Goal: Task Accomplishment & Management: Manage account settings

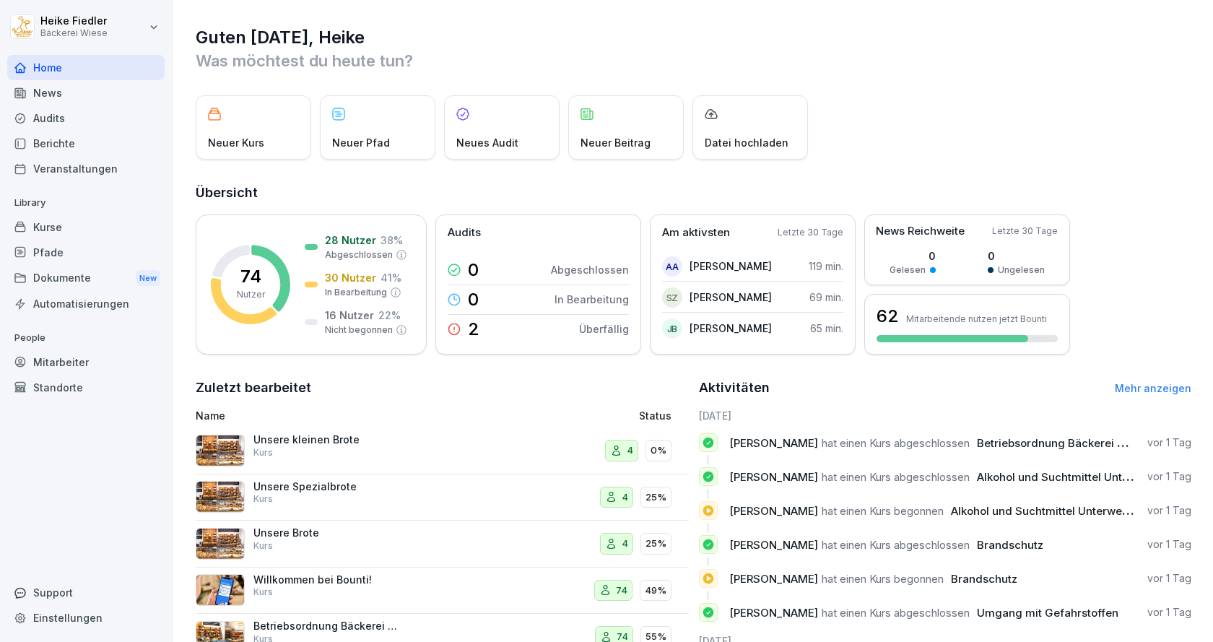
click at [74, 360] on div "Mitarbeiter" at bounding box center [85, 361] width 157 height 25
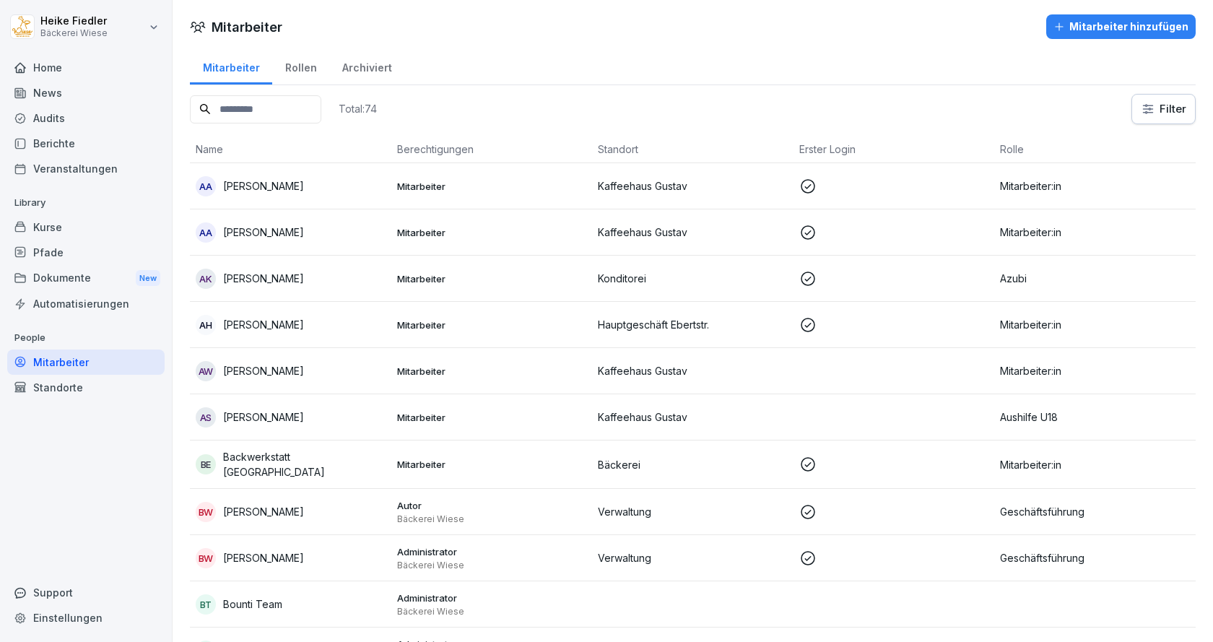
click at [291, 187] on div "AA [PERSON_NAME]" at bounding box center [291, 186] width 190 height 20
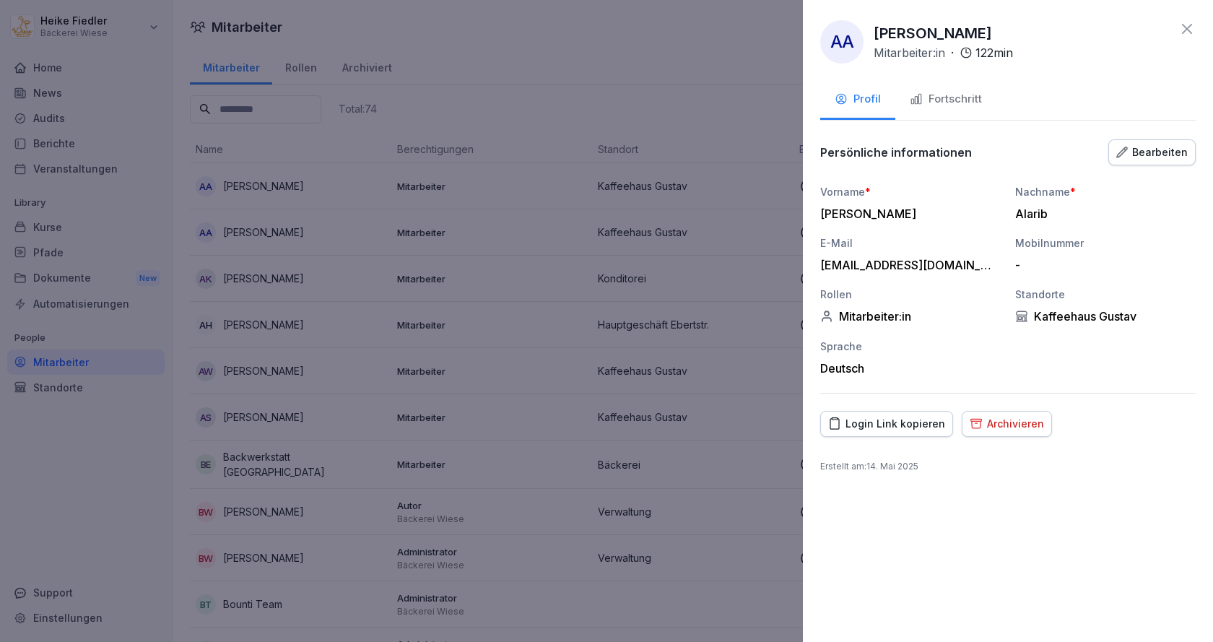
click at [1002, 425] on div "Archivieren" at bounding box center [1007, 424] width 74 height 16
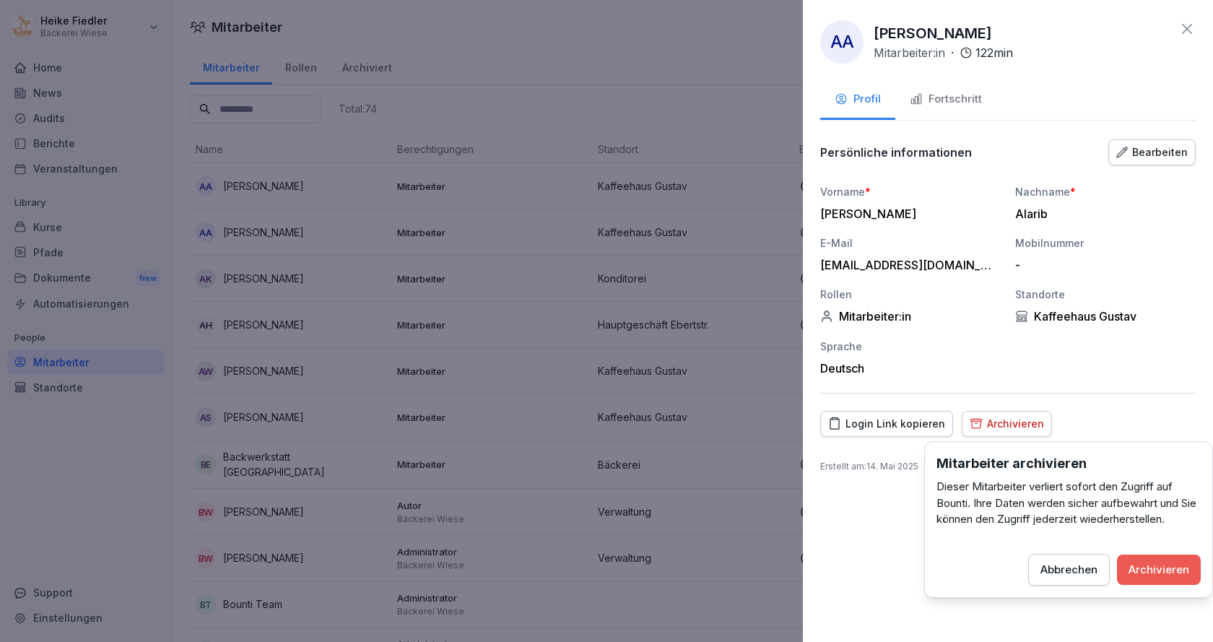
click at [1177, 570] on div "Archivieren" at bounding box center [1158, 570] width 61 height 16
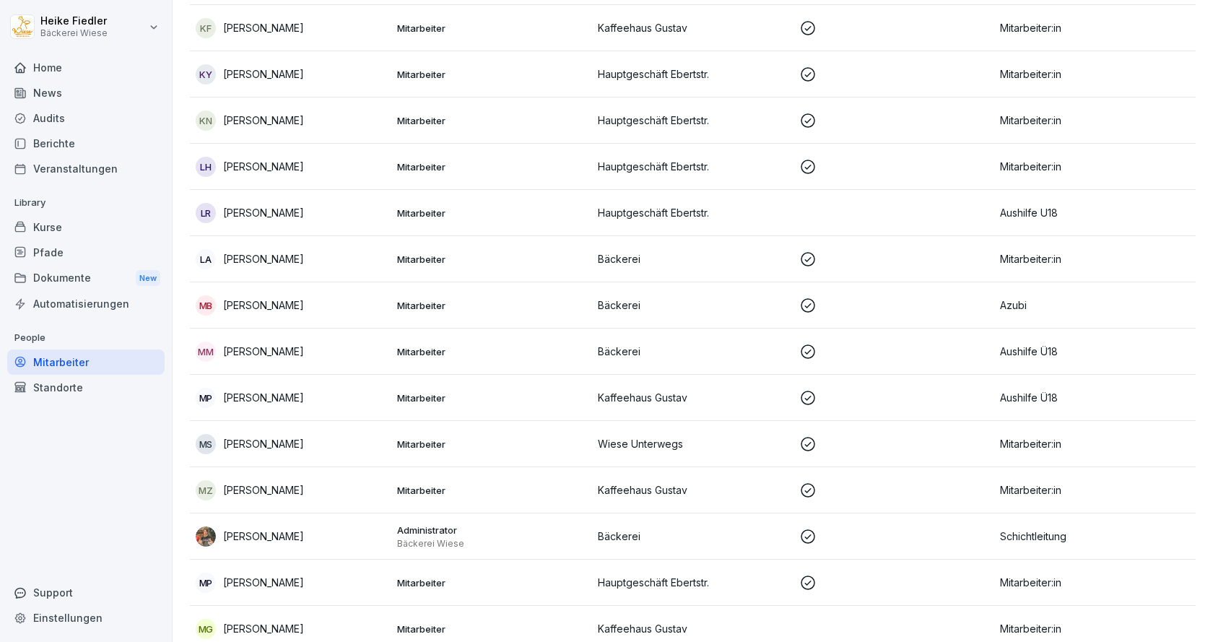
scroll to position [1805, 0]
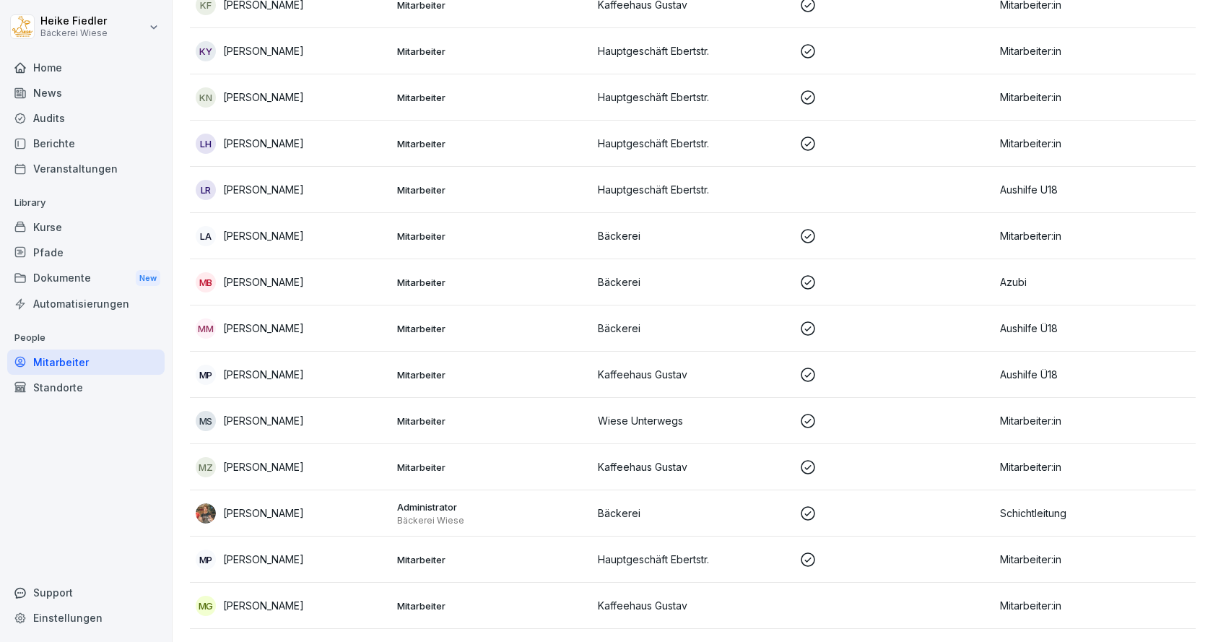
click at [318, 371] on div "MP Marie Plonka" at bounding box center [291, 375] width 190 height 20
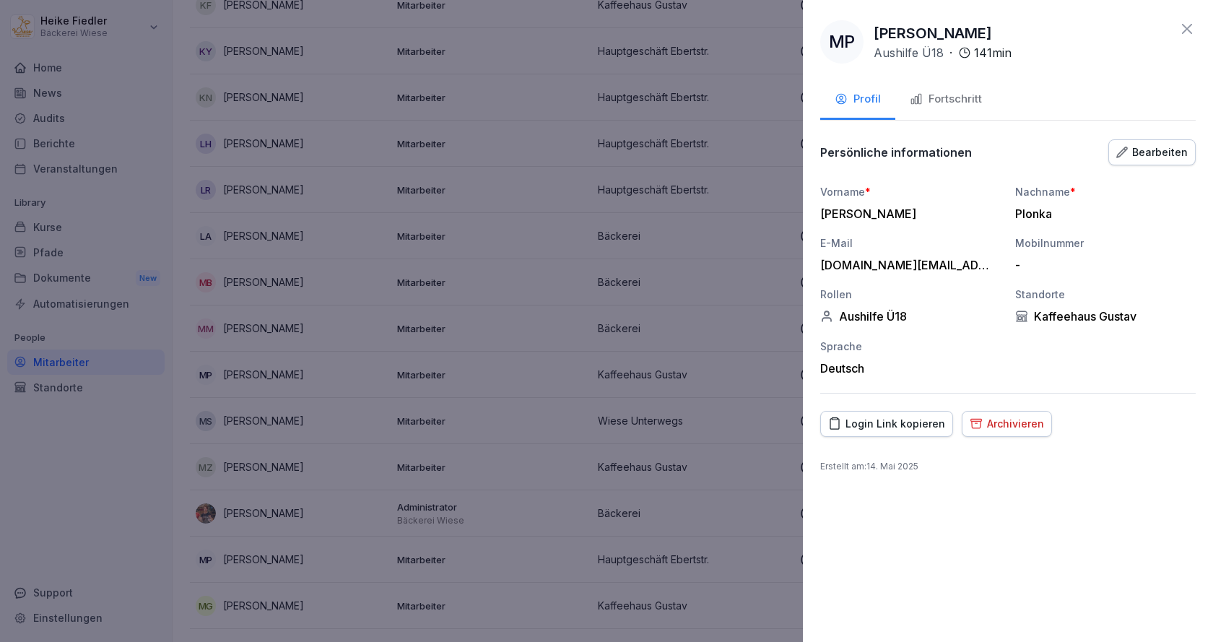
click at [998, 419] on div "Archivieren" at bounding box center [1007, 424] width 74 height 16
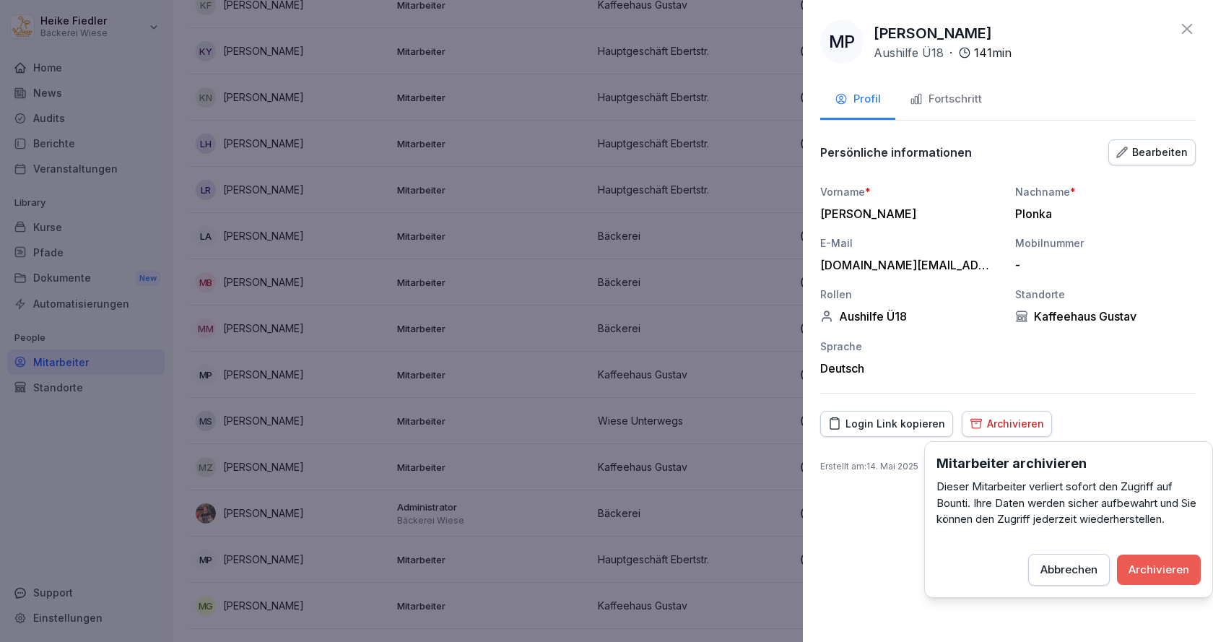
click at [1170, 581] on button "Archivieren" at bounding box center [1159, 569] width 84 height 30
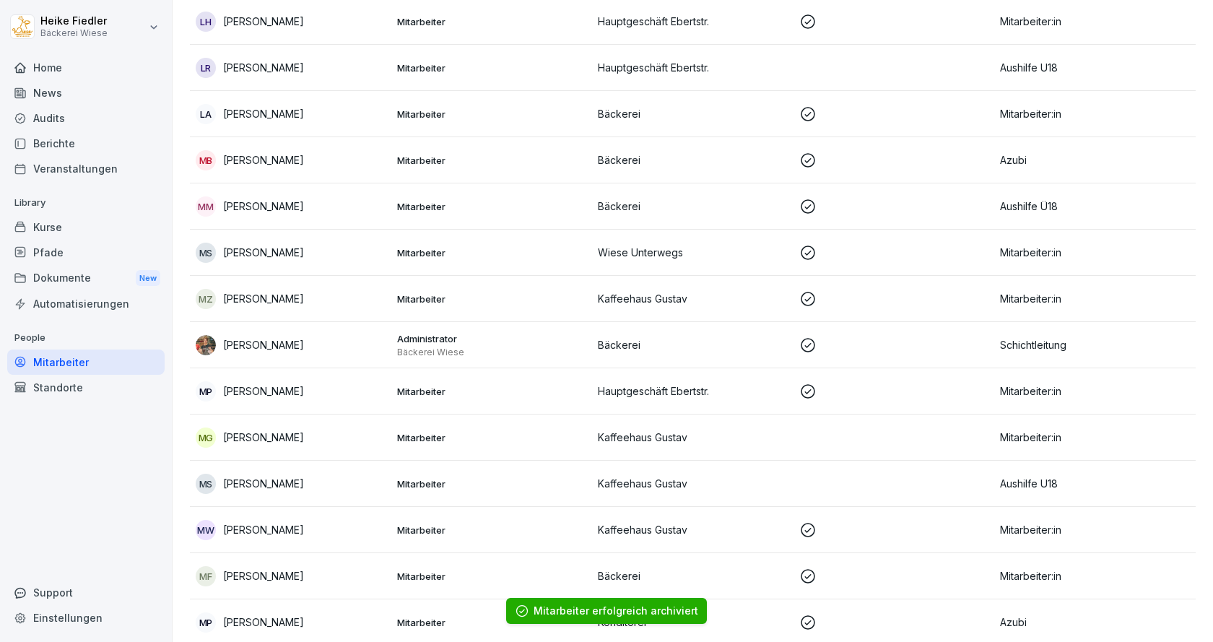
scroll to position [1949, 0]
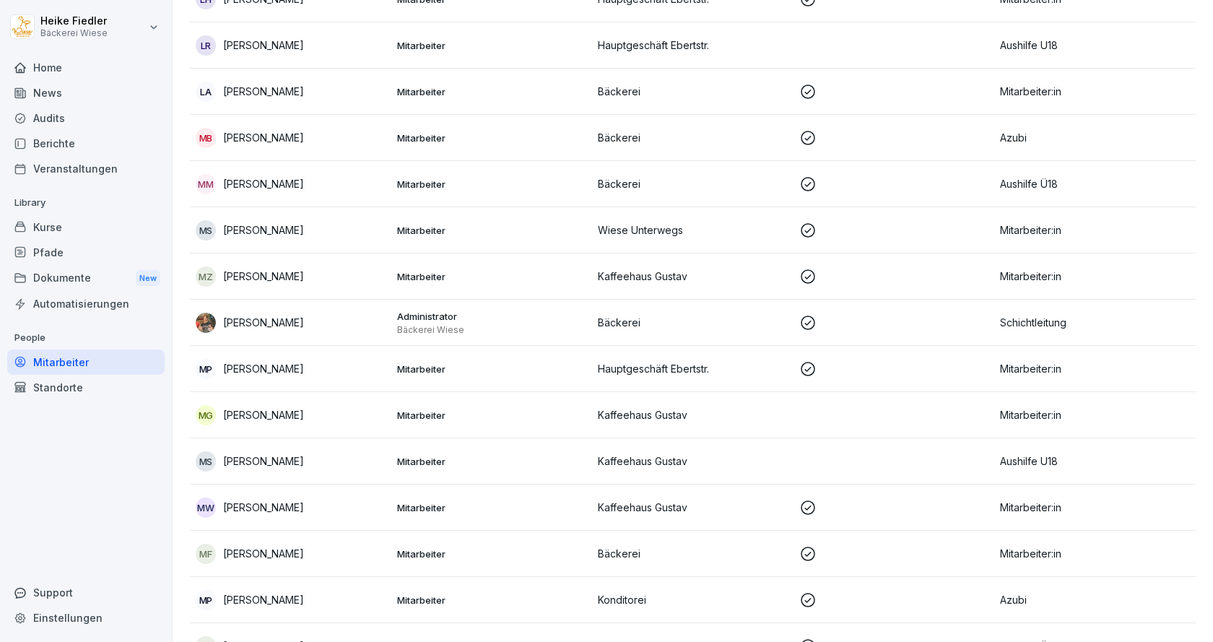
click at [340, 456] on div "MS Mercy Schreiber" at bounding box center [291, 461] width 190 height 20
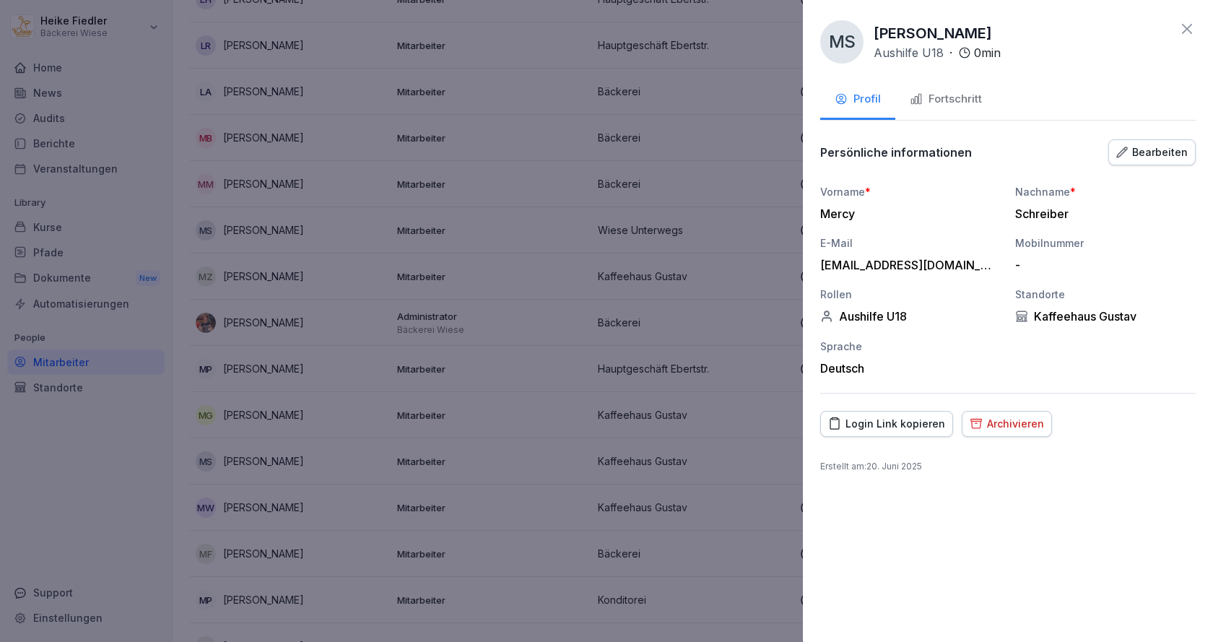
click at [1002, 431] on div "Archivieren" at bounding box center [1007, 424] width 74 height 16
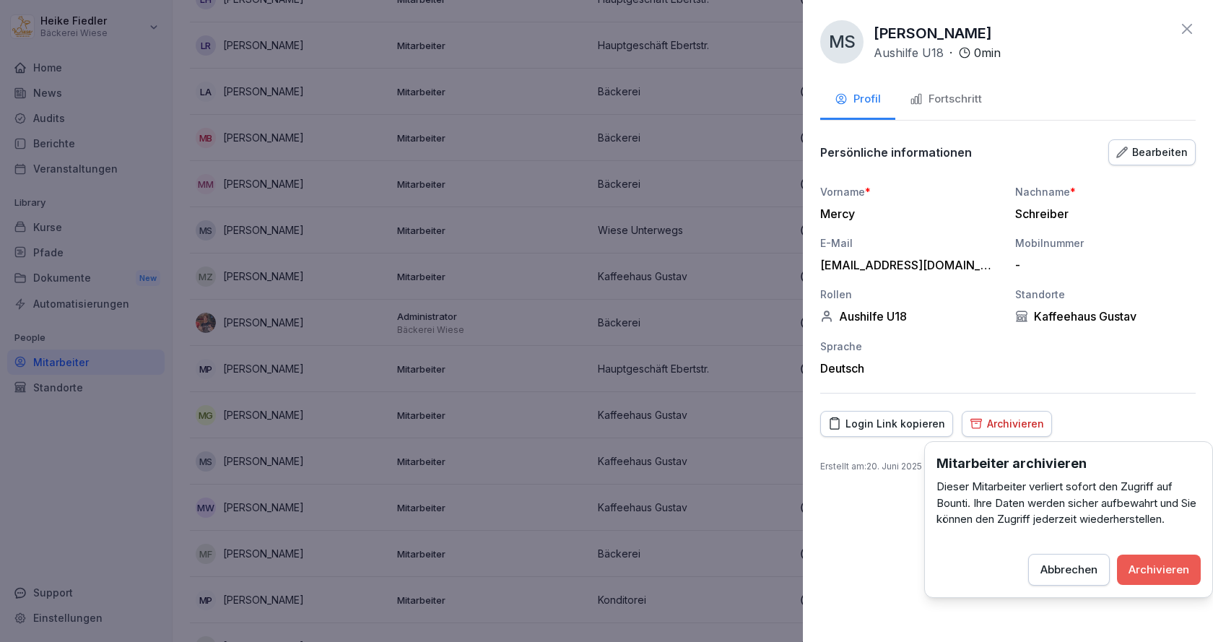
click at [1157, 576] on div "Archivieren" at bounding box center [1158, 570] width 61 height 16
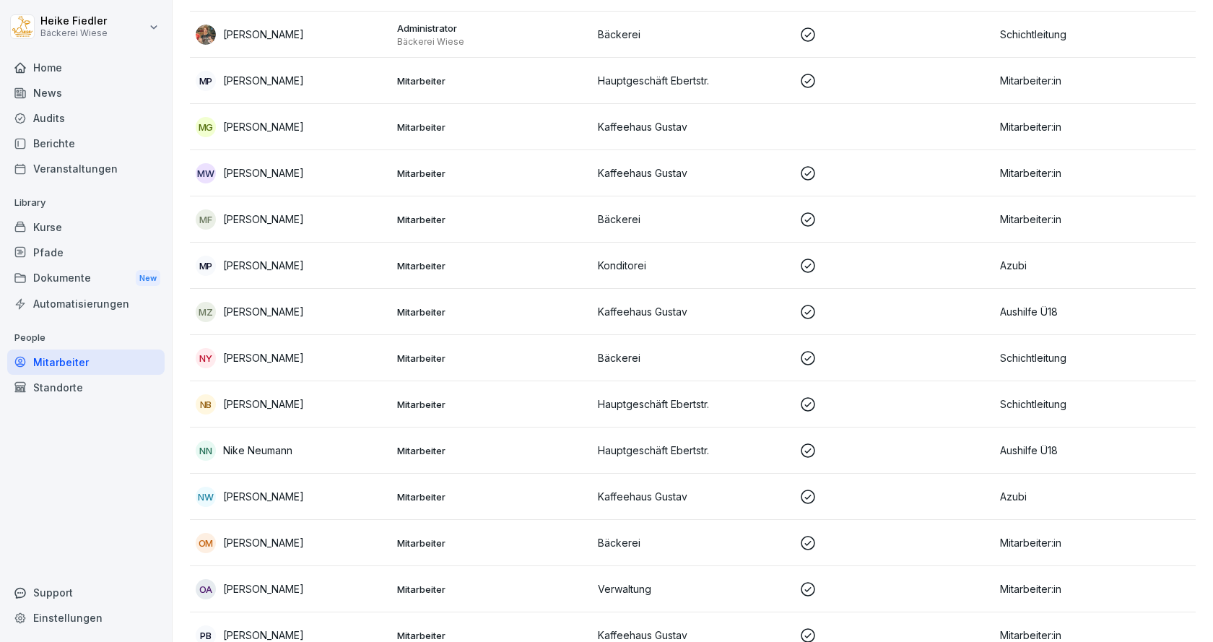
scroll to position [2238, 0]
click at [336, 449] on div "NN Nike Neumann" at bounding box center [291, 450] width 190 height 20
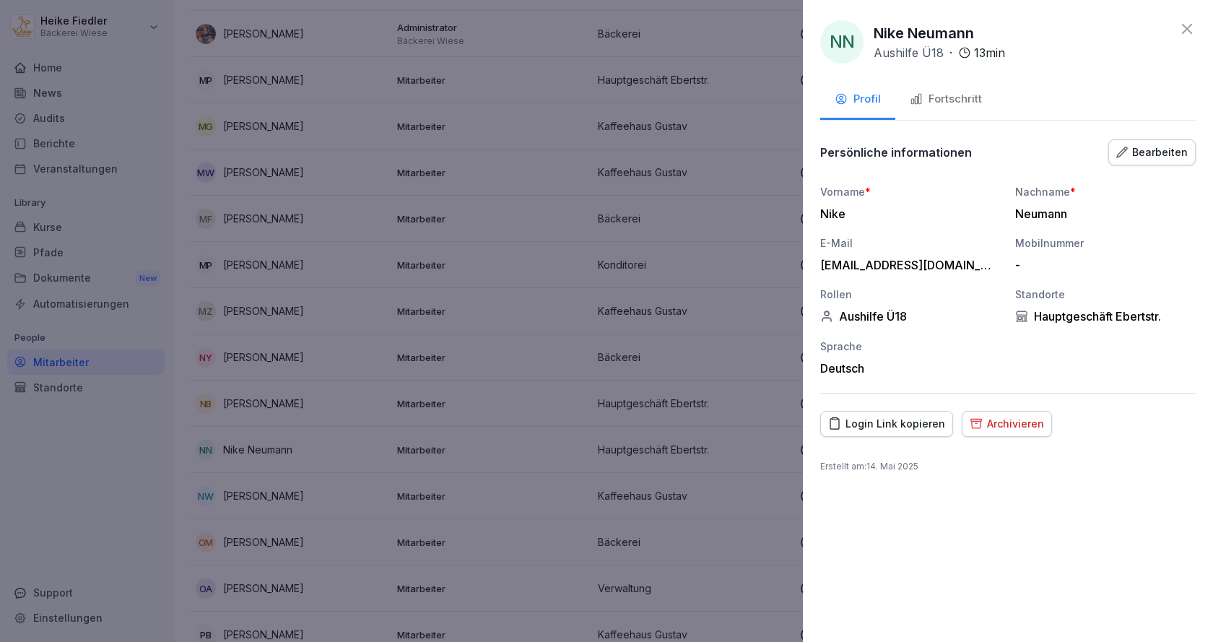
click at [1009, 417] on div "Archivieren" at bounding box center [1007, 424] width 74 height 16
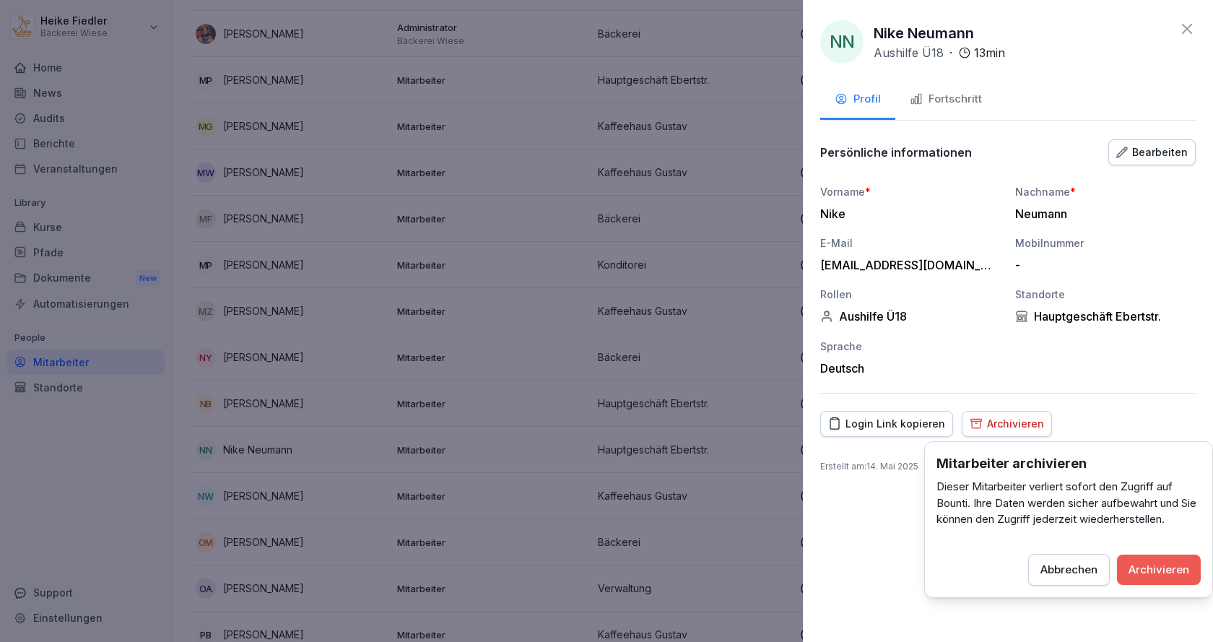
click at [1177, 575] on div "Archivieren" at bounding box center [1158, 570] width 61 height 16
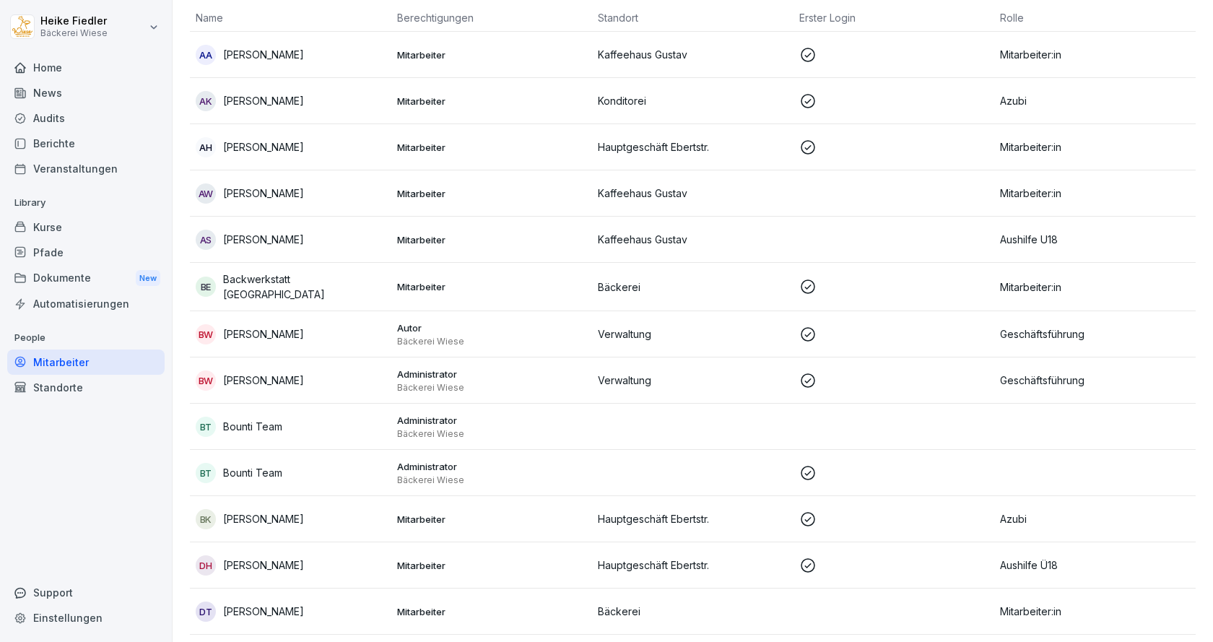
scroll to position [0, 0]
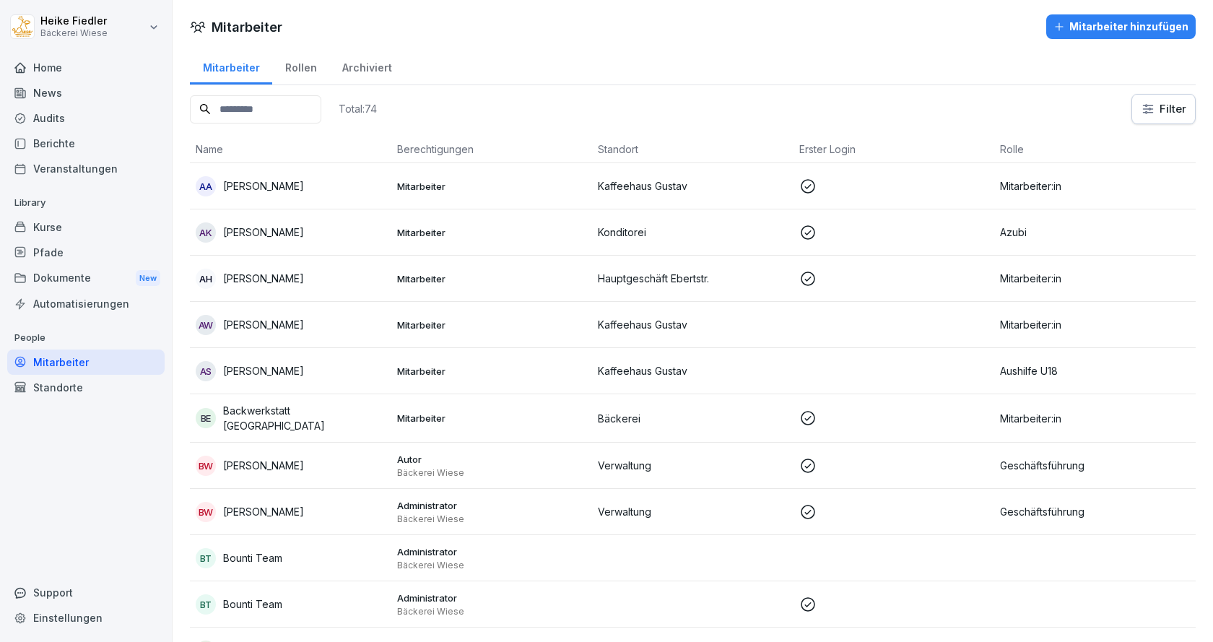
click at [1089, 30] on div "Mitarbeiter hinzufügen" at bounding box center [1120, 27] width 135 height 16
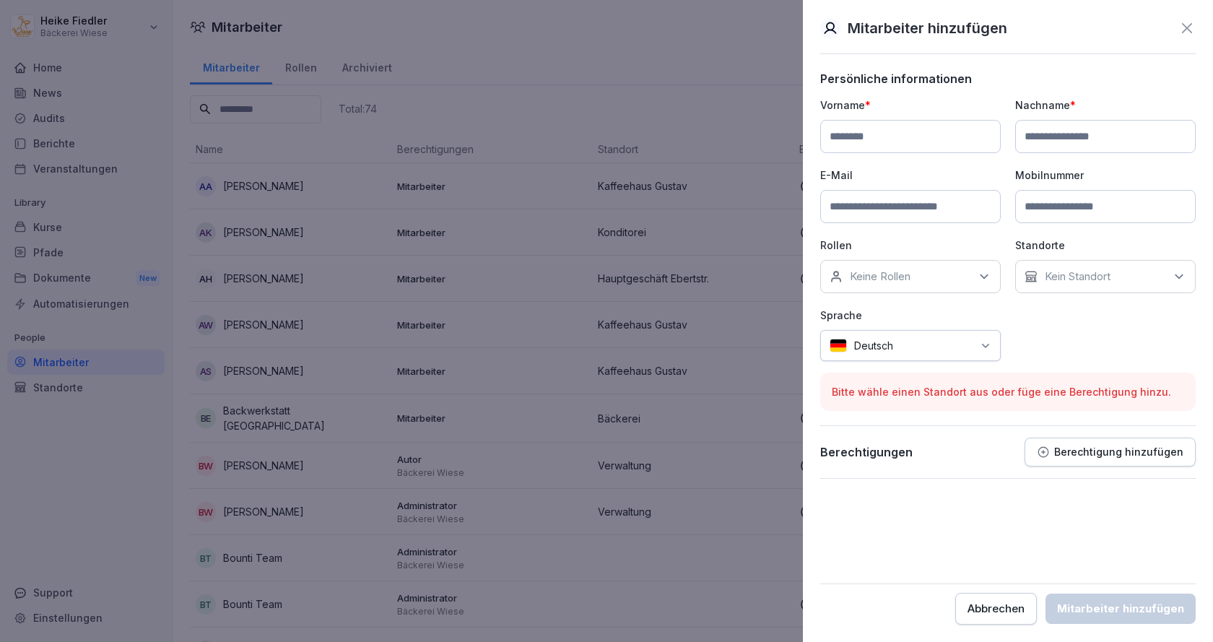
click at [877, 139] on input at bounding box center [910, 136] width 180 height 33
type input "****"
click at [1054, 134] on input at bounding box center [1105, 136] width 180 height 33
type input "*******"
click at [894, 203] on input at bounding box center [910, 206] width 180 height 33
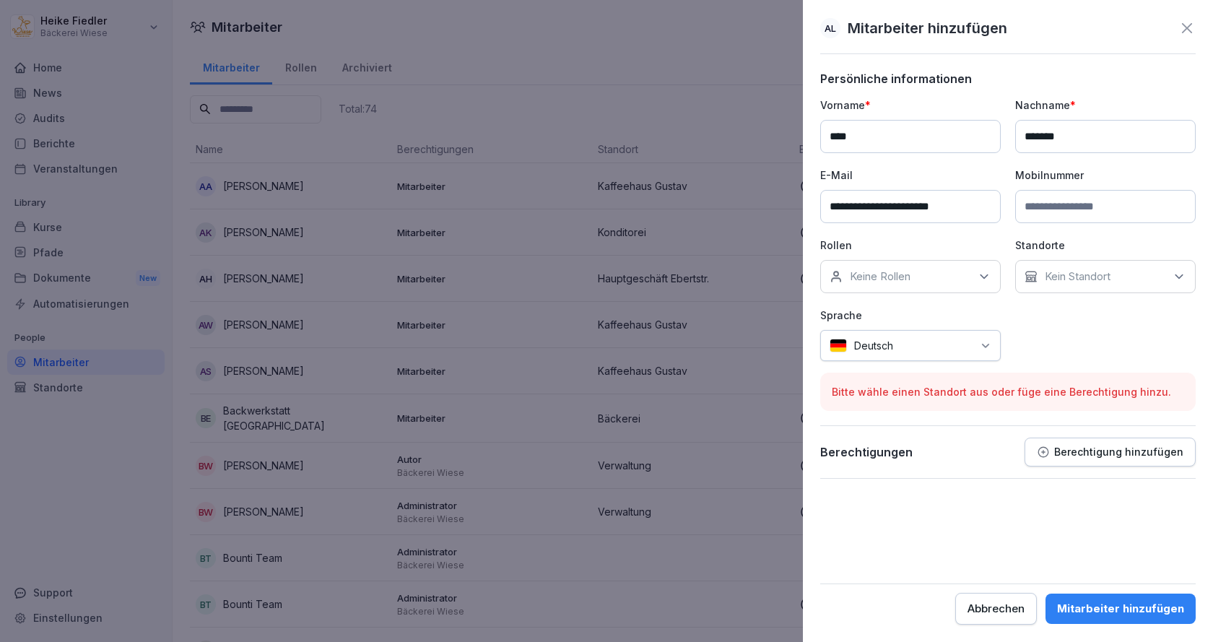
type input "**********"
click at [987, 279] on icon at bounding box center [984, 276] width 14 height 14
click at [839, 419] on button "Schichtleitung" at bounding box center [836, 425] width 13 height 13
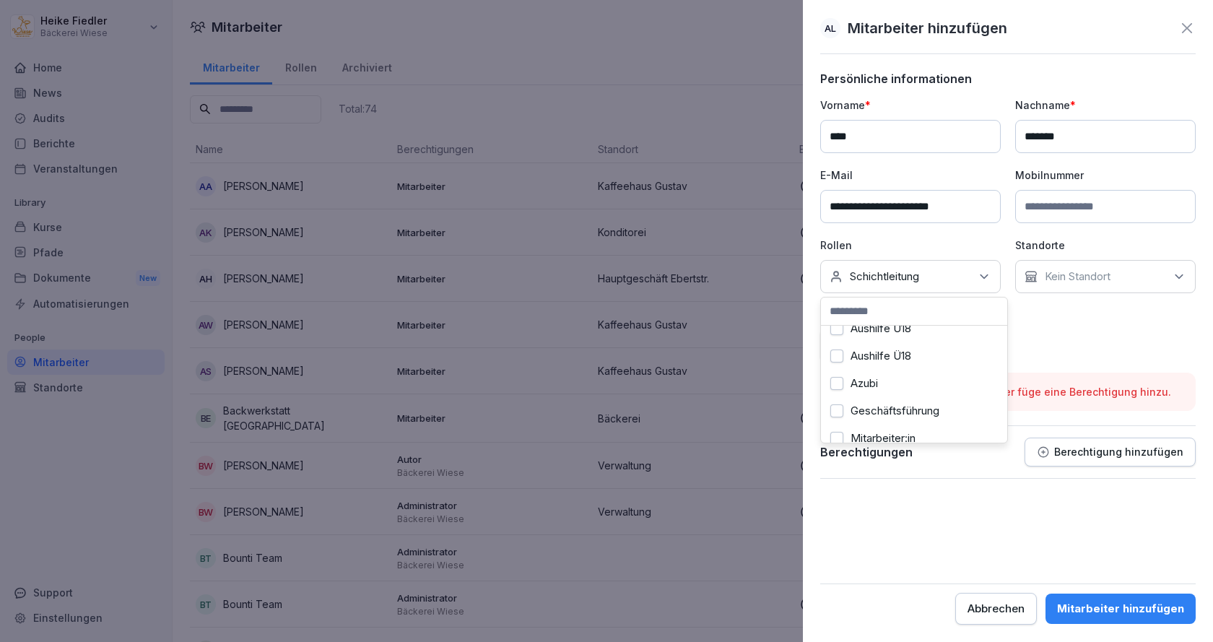
scroll to position [0, 0]
click at [1066, 343] on div "**********" at bounding box center [1007, 229] width 375 height 264
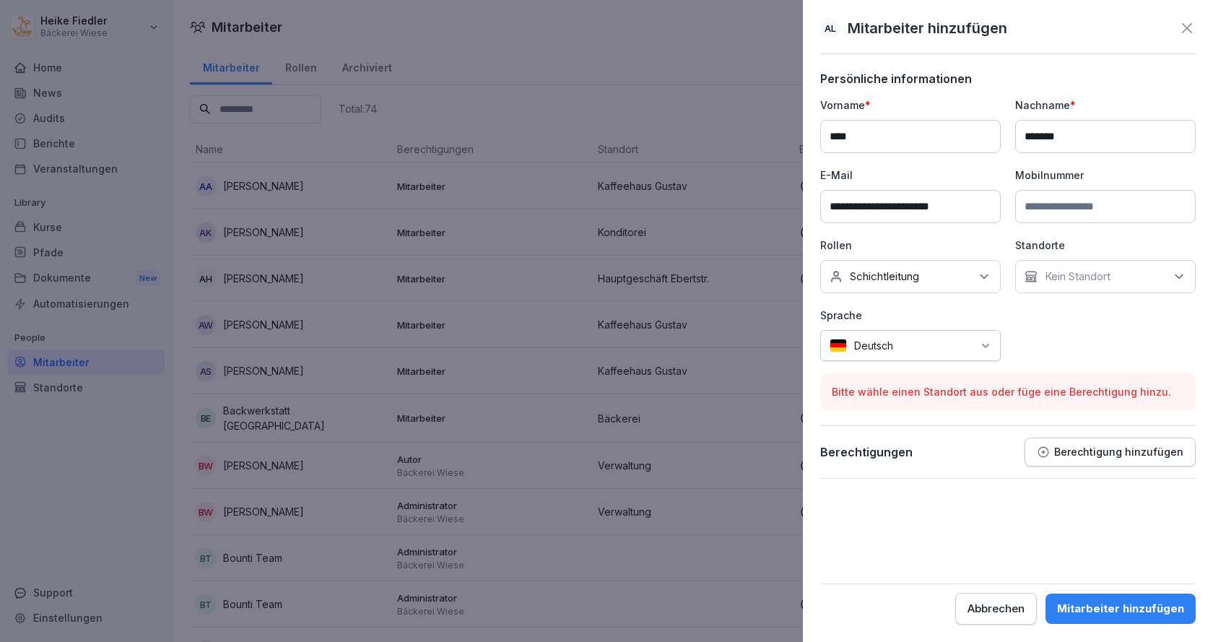
click at [1136, 456] on p "Berechtigung hinzufügen" at bounding box center [1118, 452] width 129 height 12
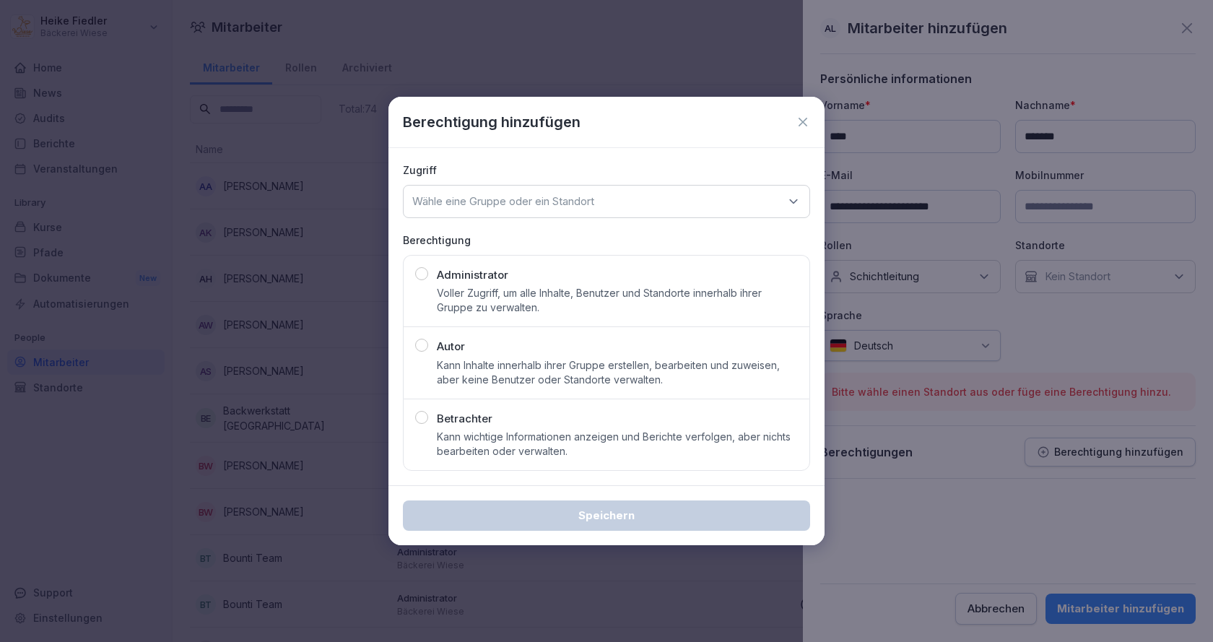
click at [419, 274] on div "button" at bounding box center [421, 273] width 13 height 13
click at [672, 209] on div "Wähle eine Gruppe oder ein Standort" at bounding box center [606, 201] width 407 height 33
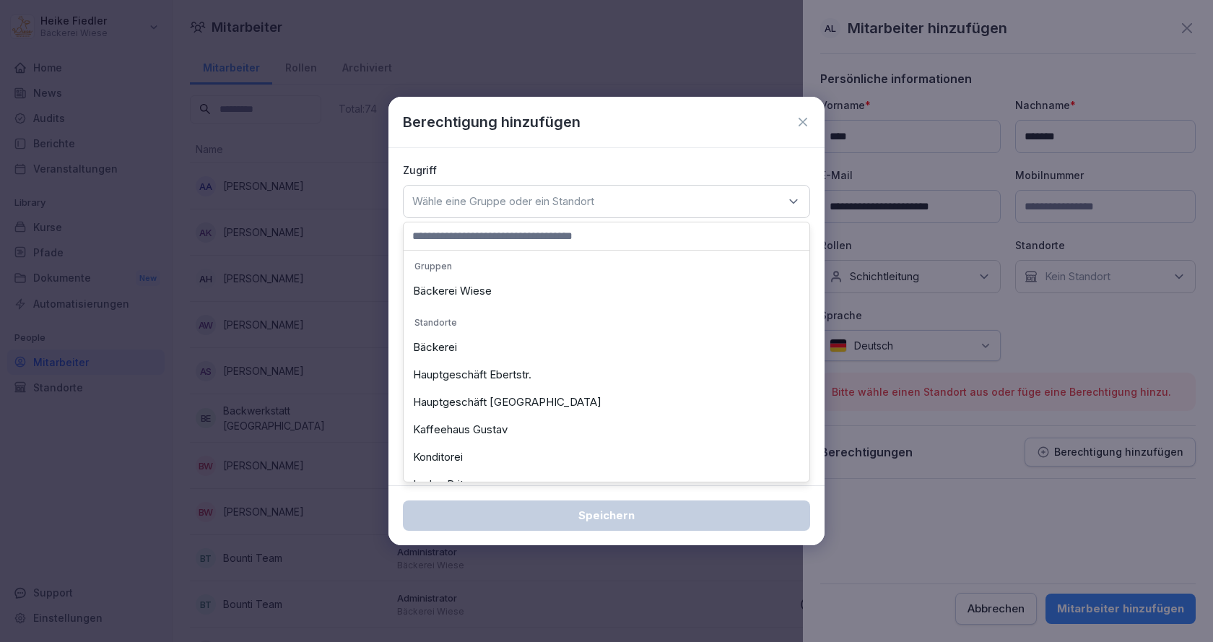
click at [428, 287] on div "Bäckerei Wiese" at bounding box center [606, 290] width 399 height 27
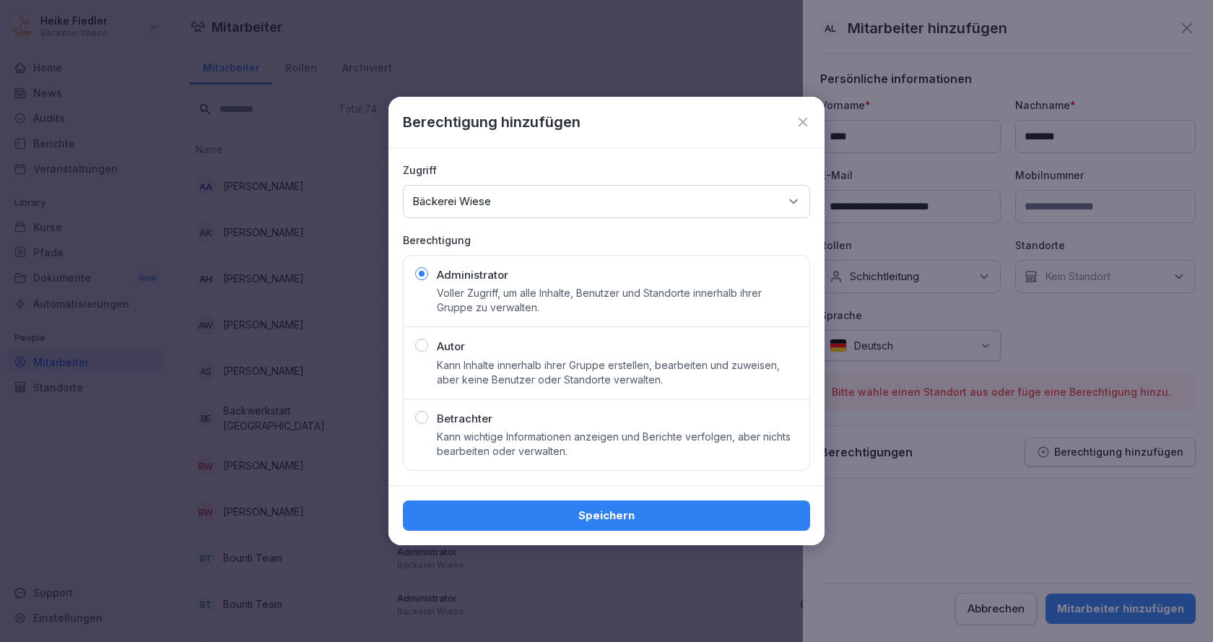
click at [601, 515] on div "Speichern" at bounding box center [606, 516] width 384 height 16
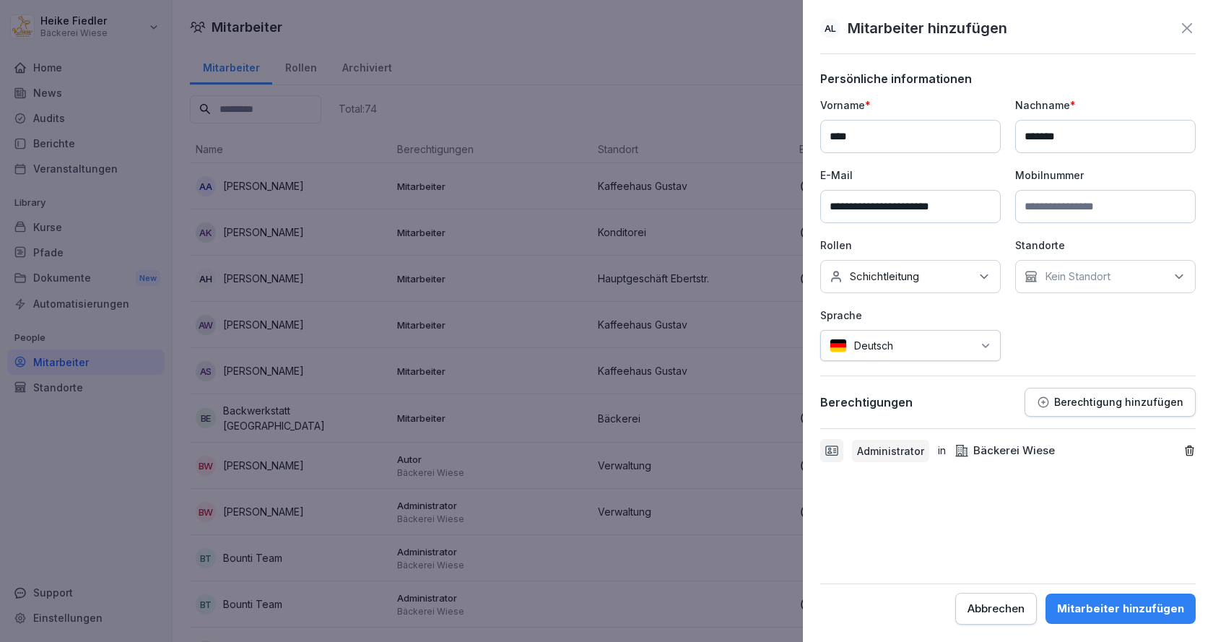
click at [1136, 607] on div "Mitarbeiter hinzufügen" at bounding box center [1120, 609] width 127 height 16
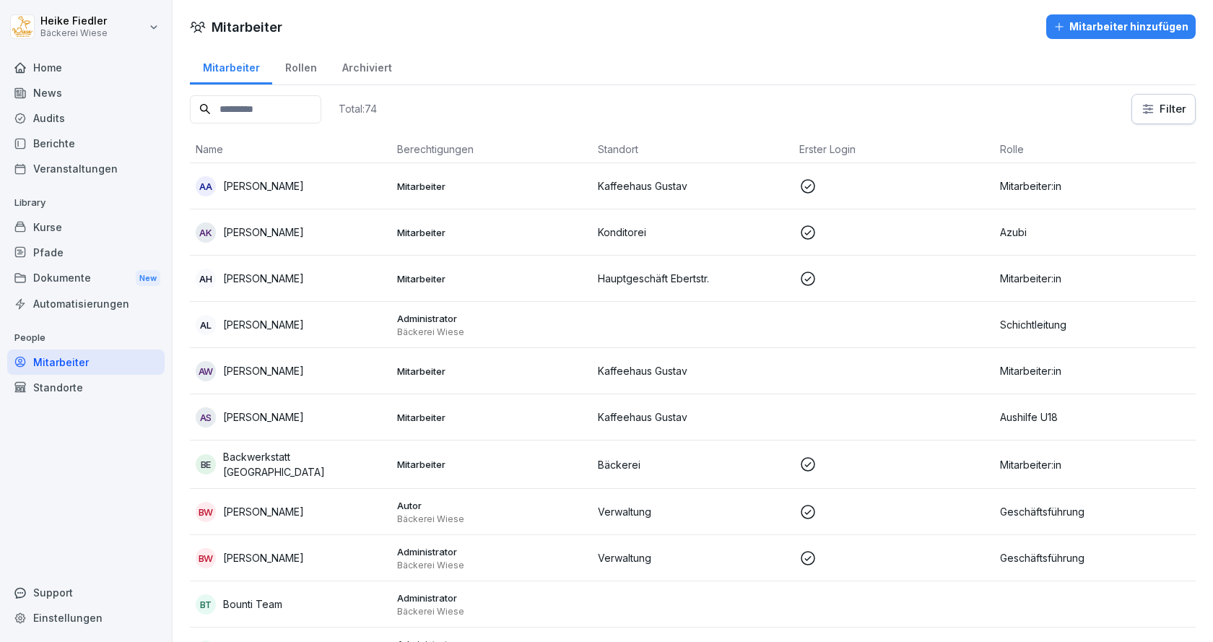
click at [1099, 26] on div "Mitarbeiter hinzufügen" at bounding box center [1120, 27] width 135 height 16
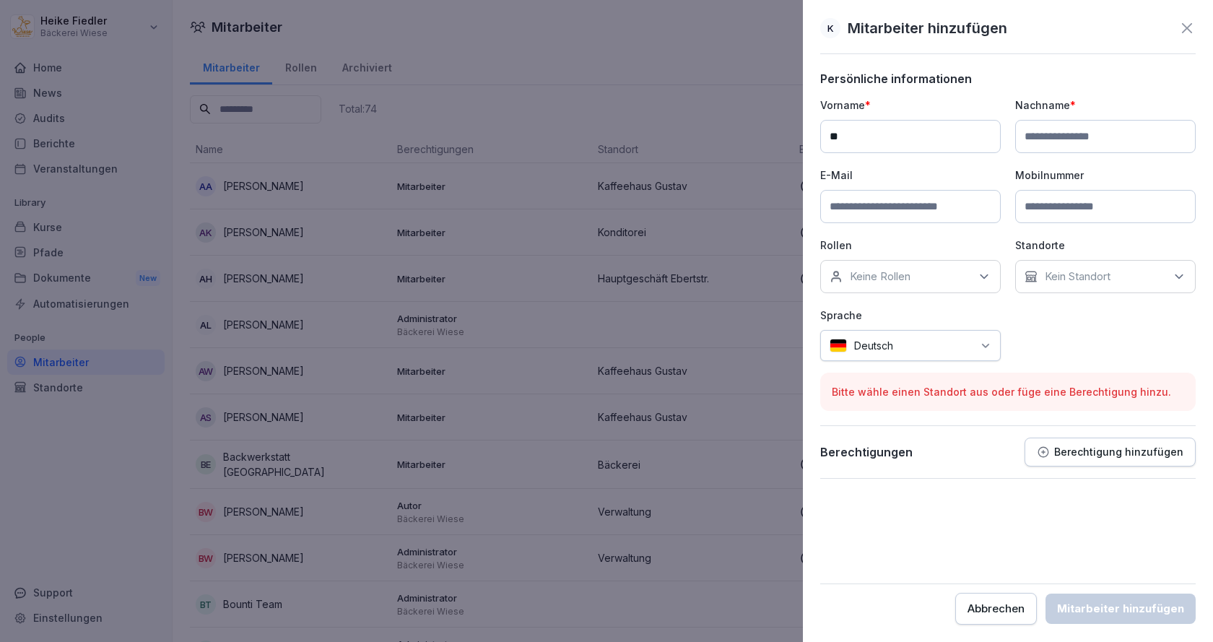
type input "*"
type input "******"
click at [854, 213] on input at bounding box center [910, 206] width 180 height 33
type input "**********"
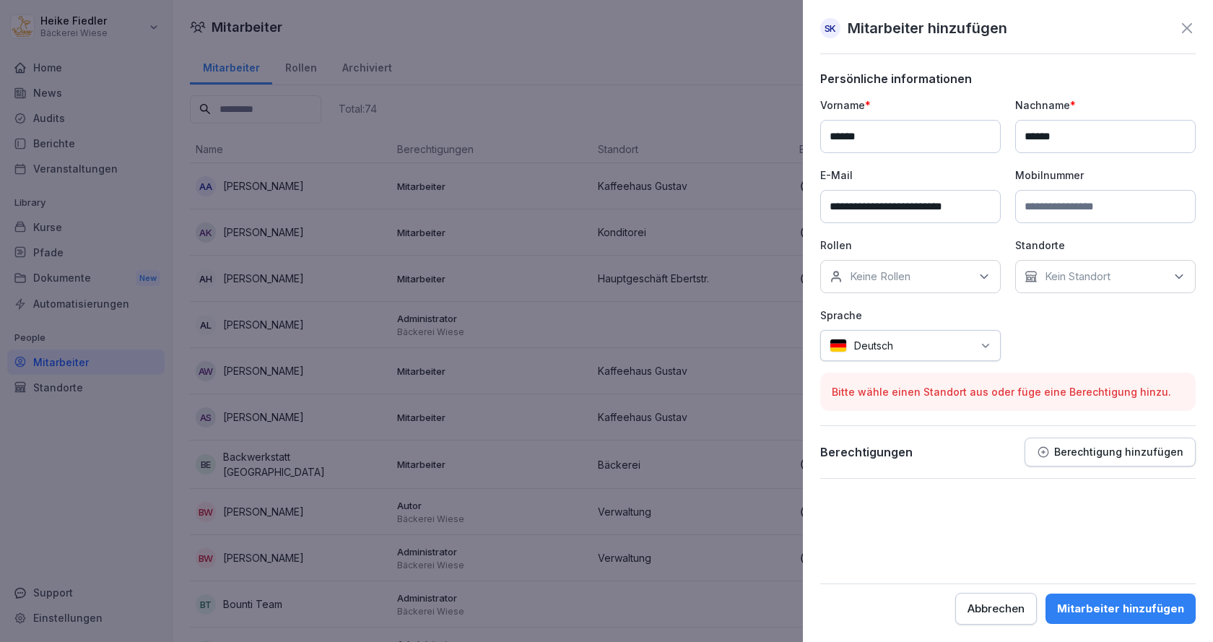
click at [910, 279] on p "Keine Rollen" at bounding box center [880, 276] width 61 height 14
click at [837, 364] on button "Mitarbeiter:in" at bounding box center [836, 370] width 13 height 13
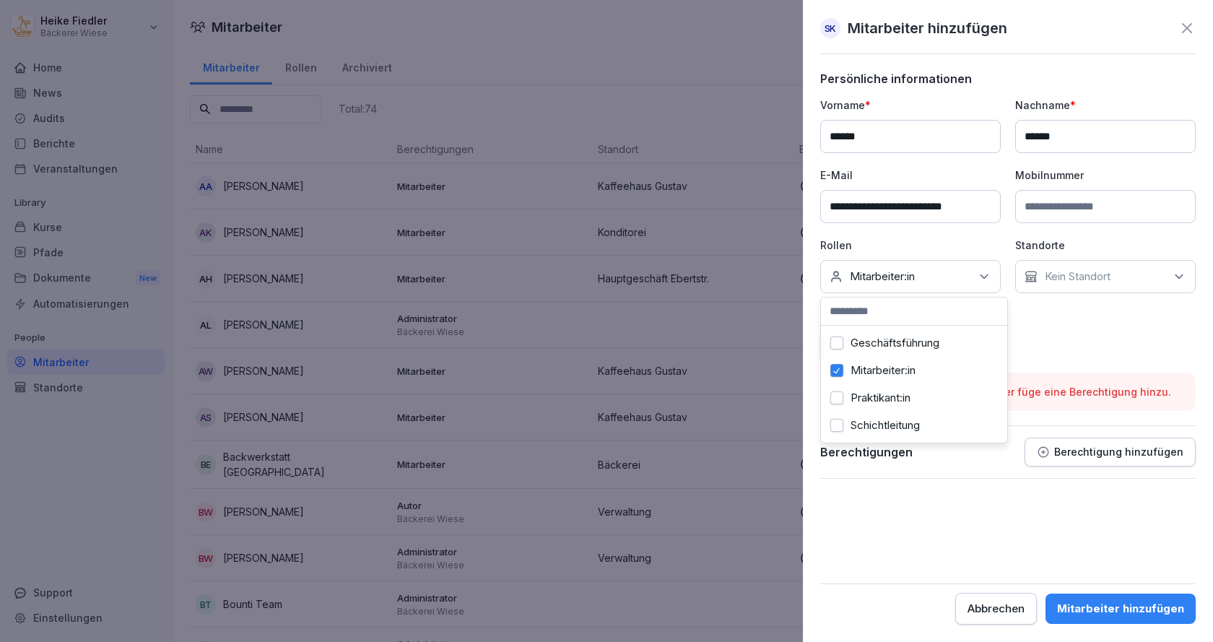
click at [1060, 284] on div "Kein Standort" at bounding box center [1105, 276] width 180 height 33
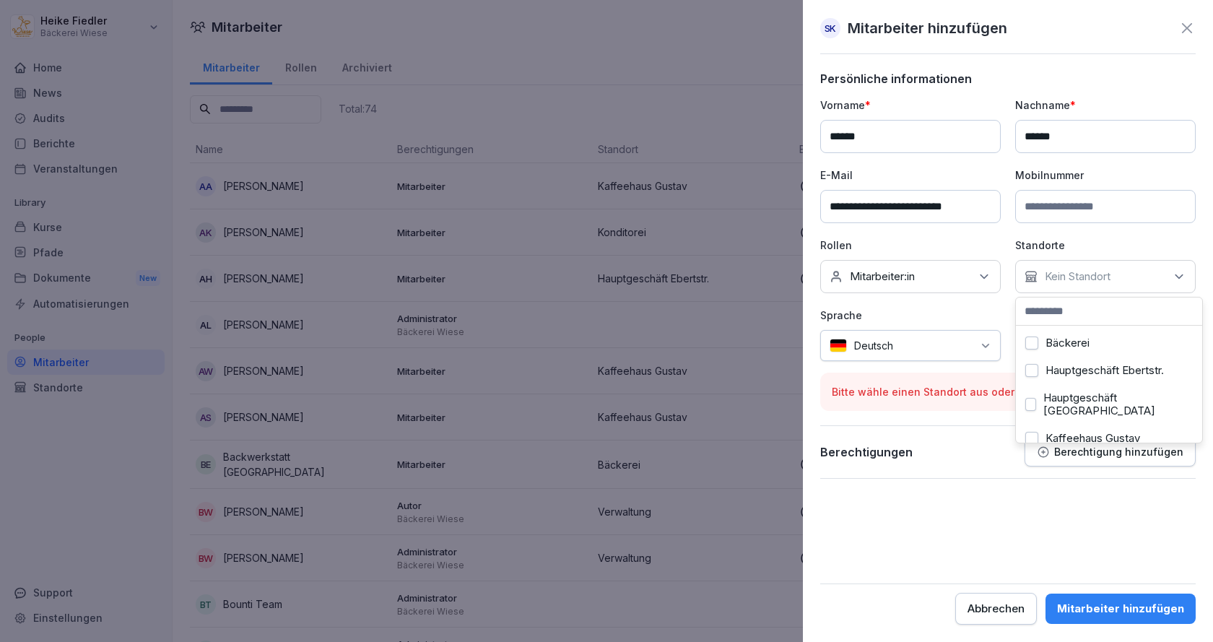
click at [1033, 371] on button "Hauptgeschäft Ebertstr." at bounding box center [1031, 370] width 13 height 13
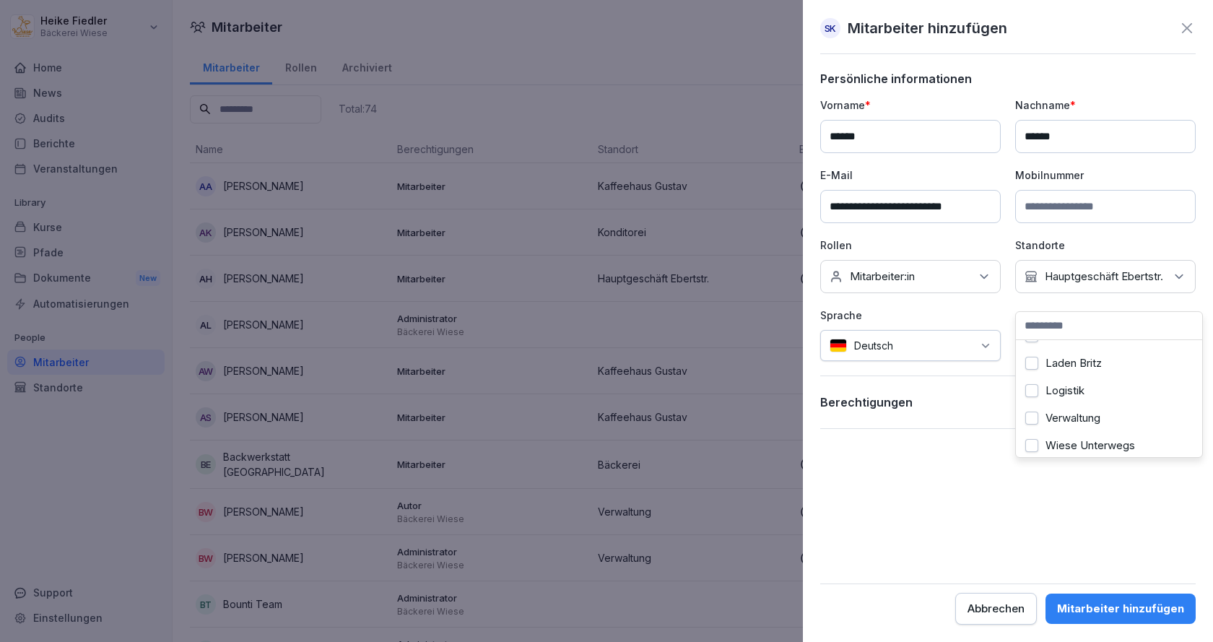
scroll to position [161, 0]
click at [1031, 433] on button "Wiese Unterwegs" at bounding box center [1031, 439] width 13 height 13
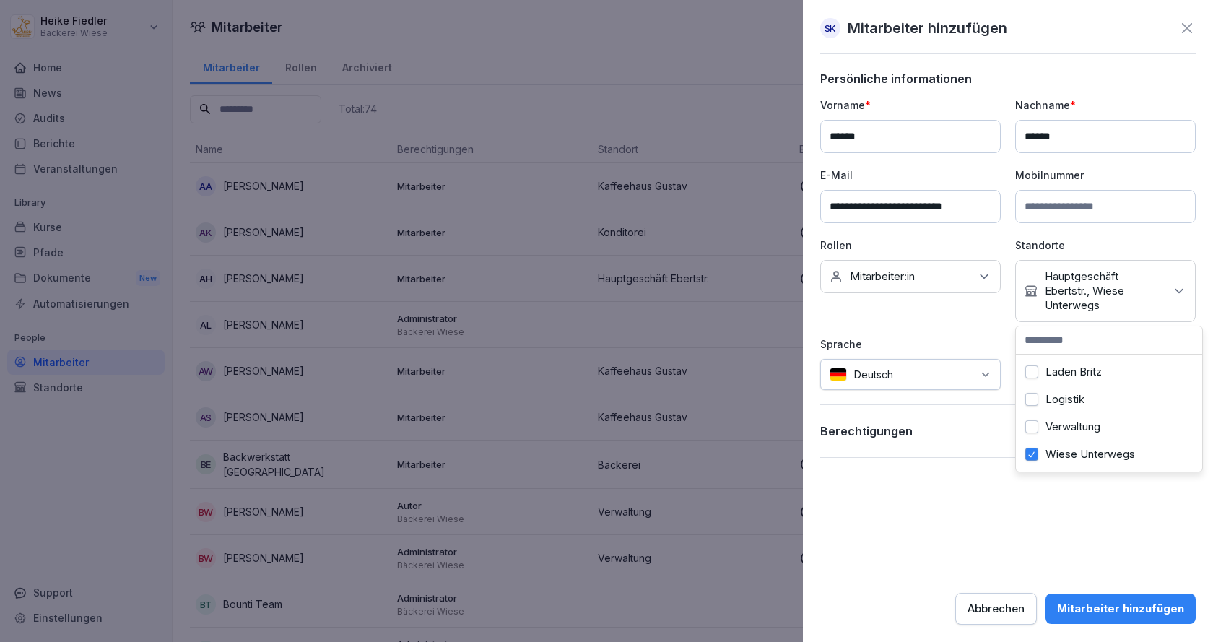
click at [994, 532] on form "**********" at bounding box center [1007, 347] width 375 height 553
click at [1141, 434] on p "Berechtigung hinzufügen" at bounding box center [1118, 431] width 129 height 12
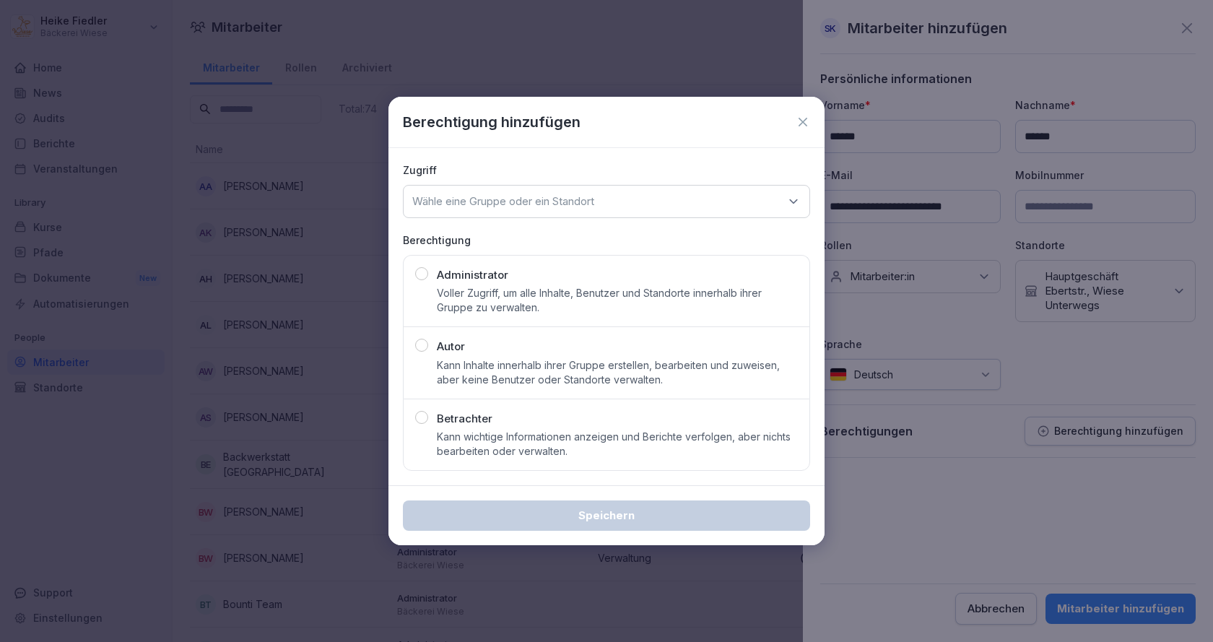
click at [799, 126] on icon at bounding box center [802, 122] width 9 height 9
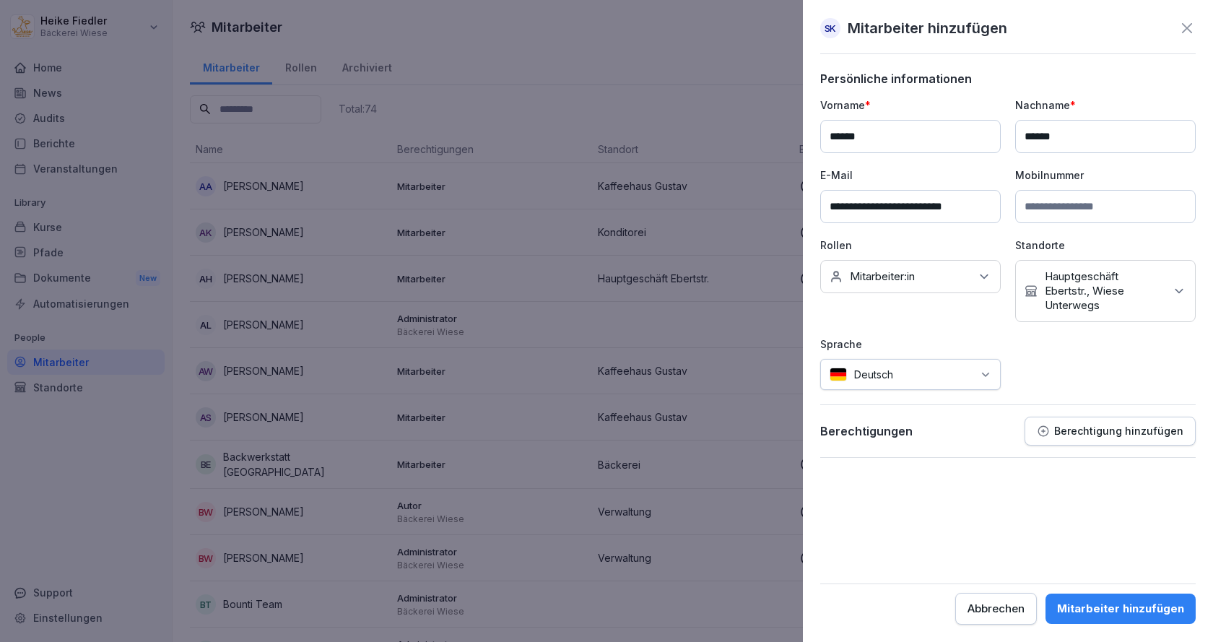
click at [1112, 609] on div "Mitarbeiter hinzufügen" at bounding box center [1120, 609] width 127 height 16
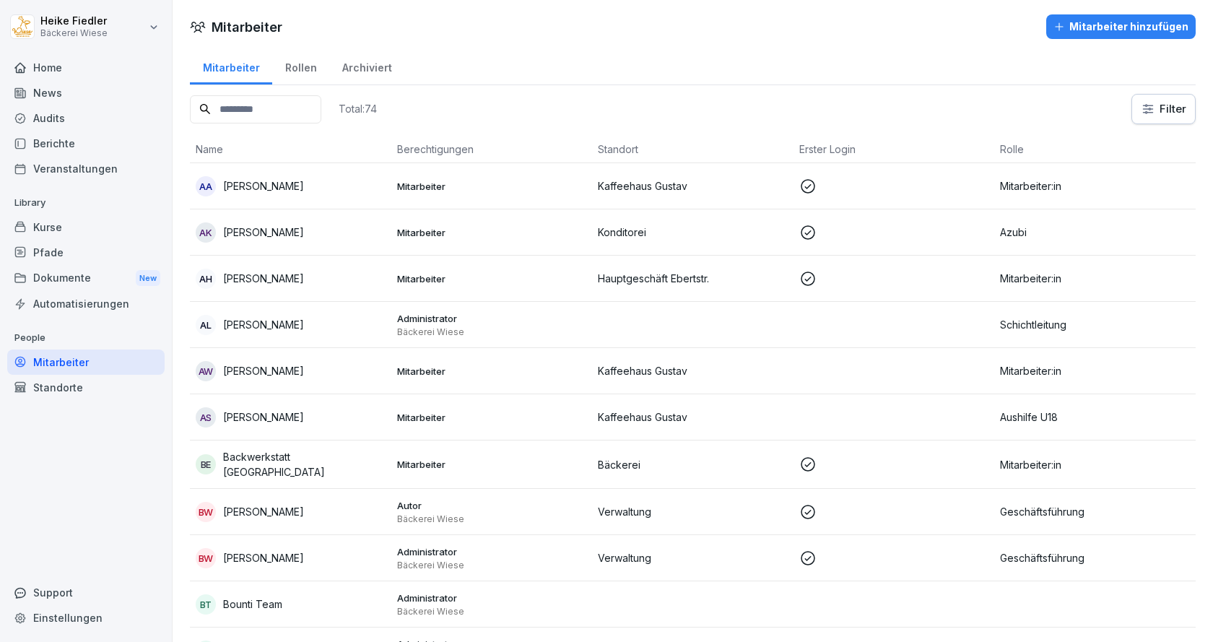
click at [38, 226] on div "Kurse" at bounding box center [85, 226] width 157 height 25
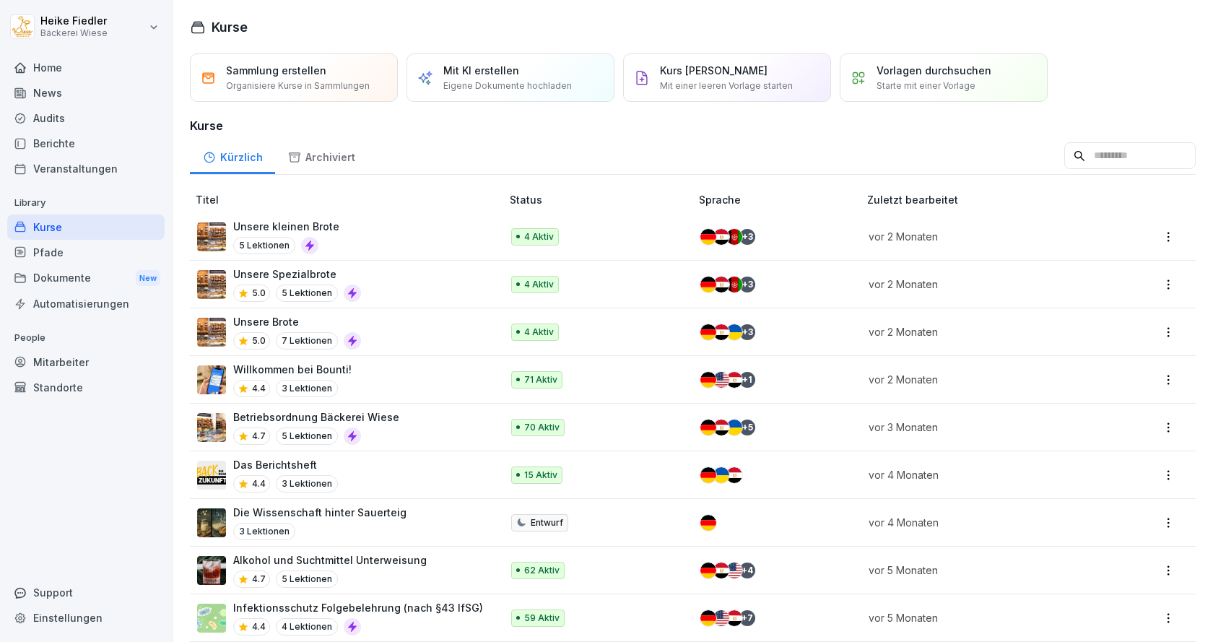
scroll to position [72, 0]
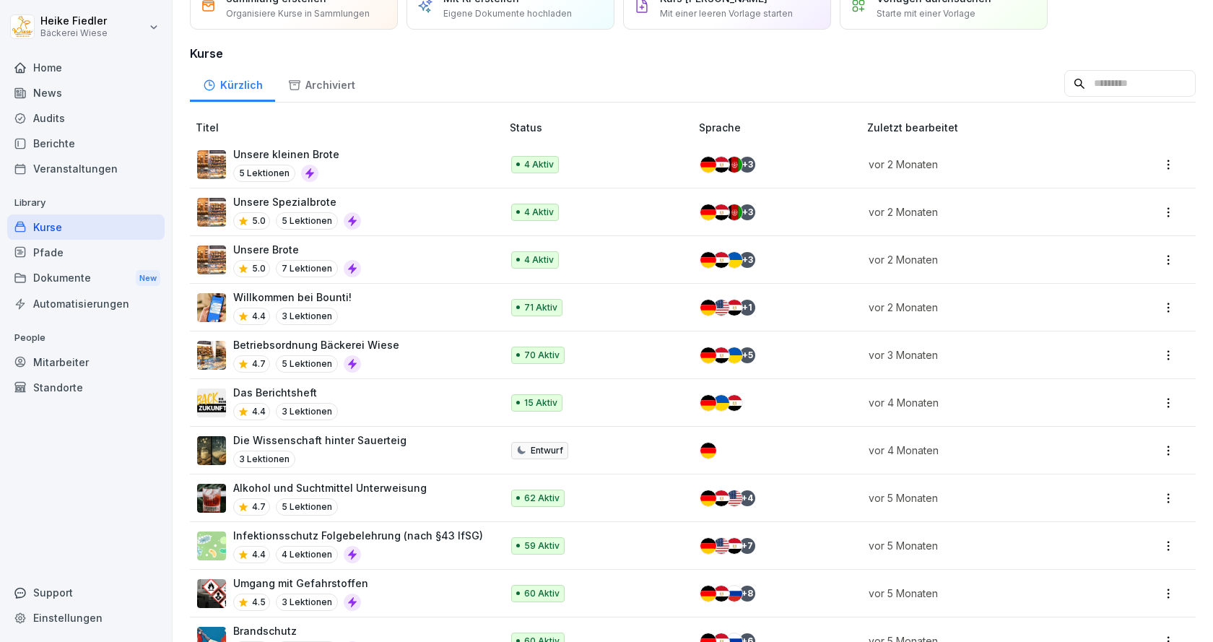
click at [421, 304] on div "Willkommen bei Bounti! 4.4 3 Lektionen" at bounding box center [341, 306] width 289 height 35
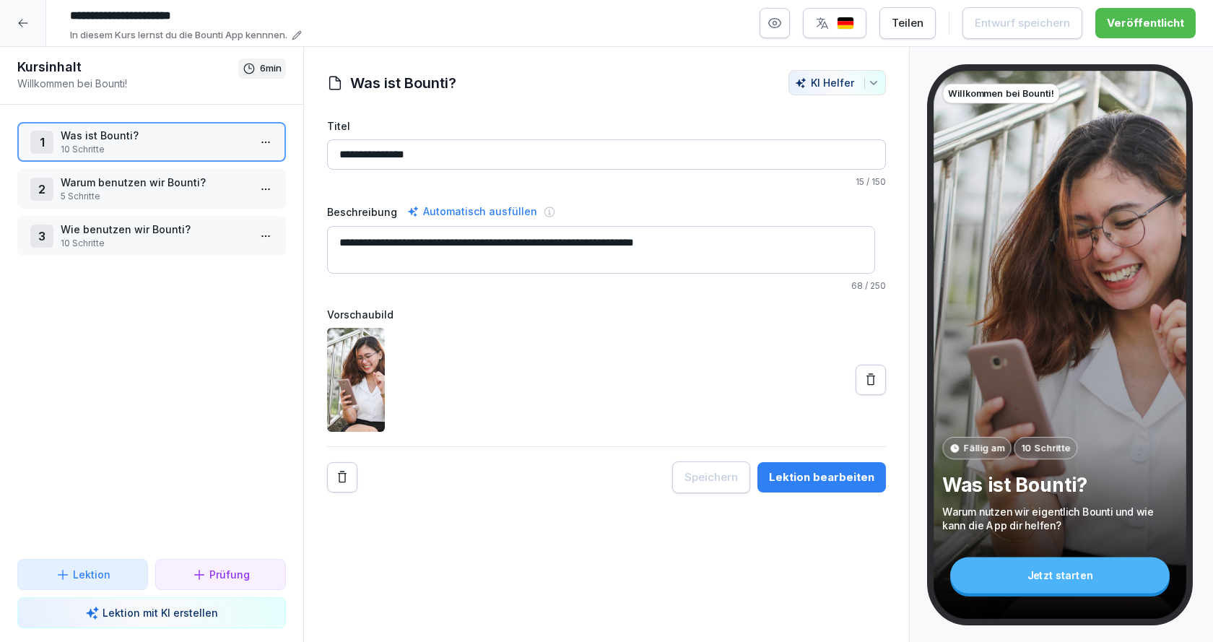
click at [29, 16] on div at bounding box center [23, 23] width 46 height 46
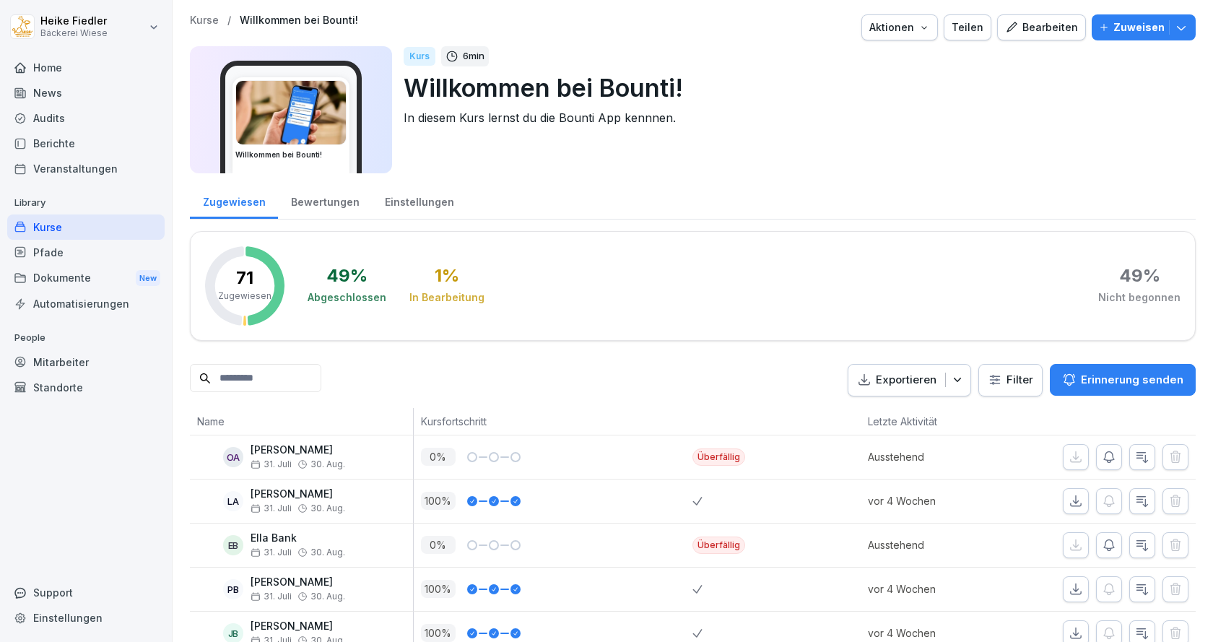
click at [1153, 26] on p "Zuweisen" at bounding box center [1138, 27] width 51 height 16
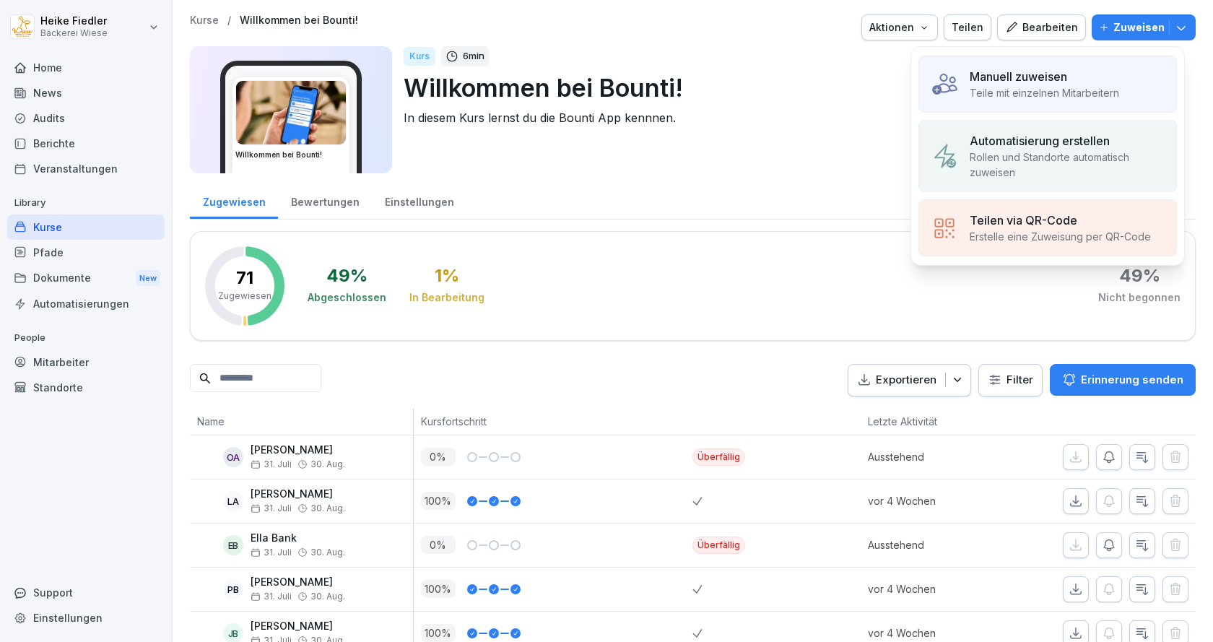
click at [1048, 84] on p "Manuell zuweisen" at bounding box center [1018, 76] width 97 height 17
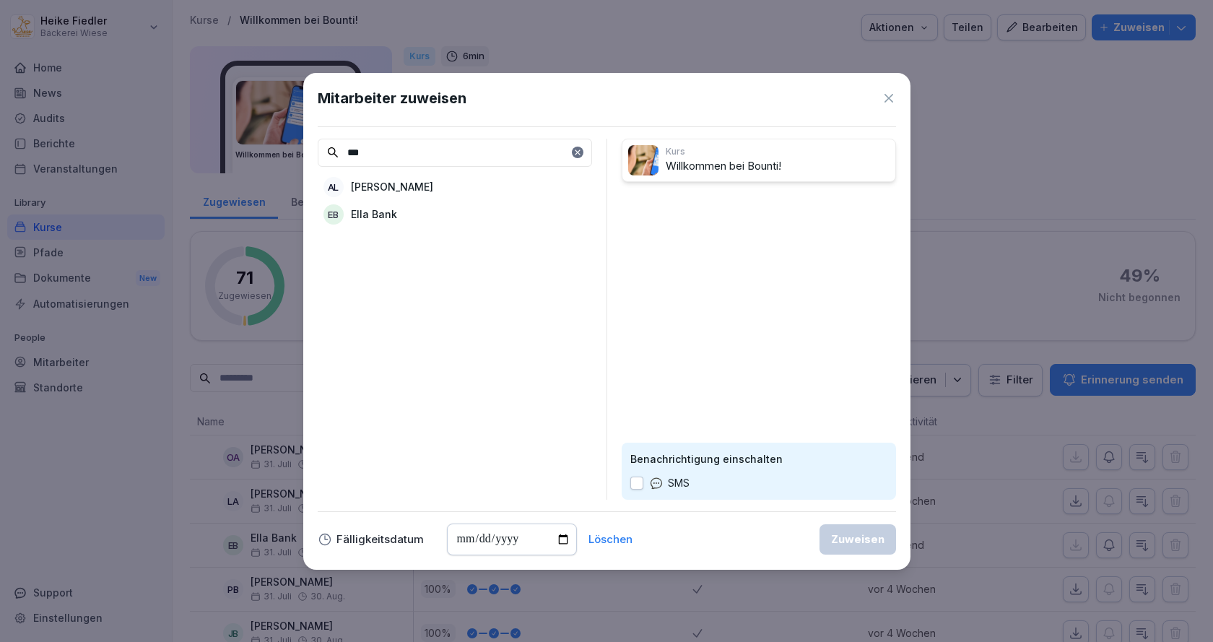
click at [404, 185] on p "[PERSON_NAME]" at bounding box center [392, 186] width 82 height 15
drag, startPoint x: 395, startPoint y: 152, endPoint x: 284, endPoint y: 154, distance: 110.5
click at [289, 153] on body "Heike Fiedler Bäckerei Wiese Home News Audits Berichte Veranstaltungen Library …" at bounding box center [606, 321] width 1213 height 642
type input "***"
click at [376, 193] on p "[PERSON_NAME]" at bounding box center [392, 186] width 82 height 15
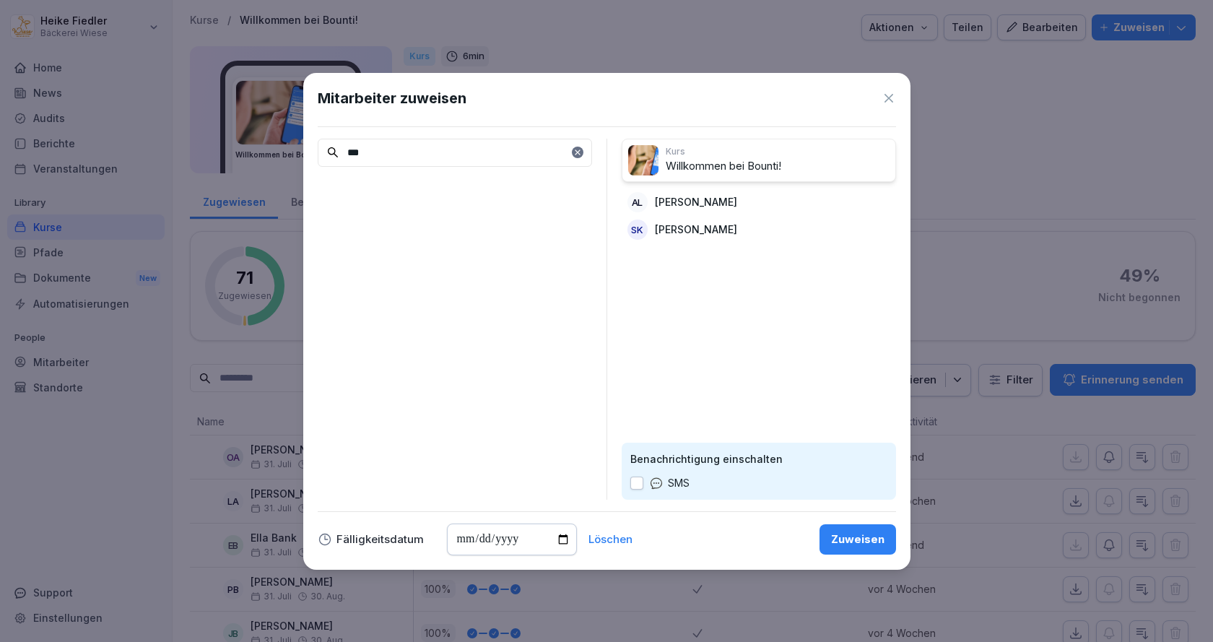
click at [871, 538] on div "Zuweisen" at bounding box center [857, 539] width 53 height 16
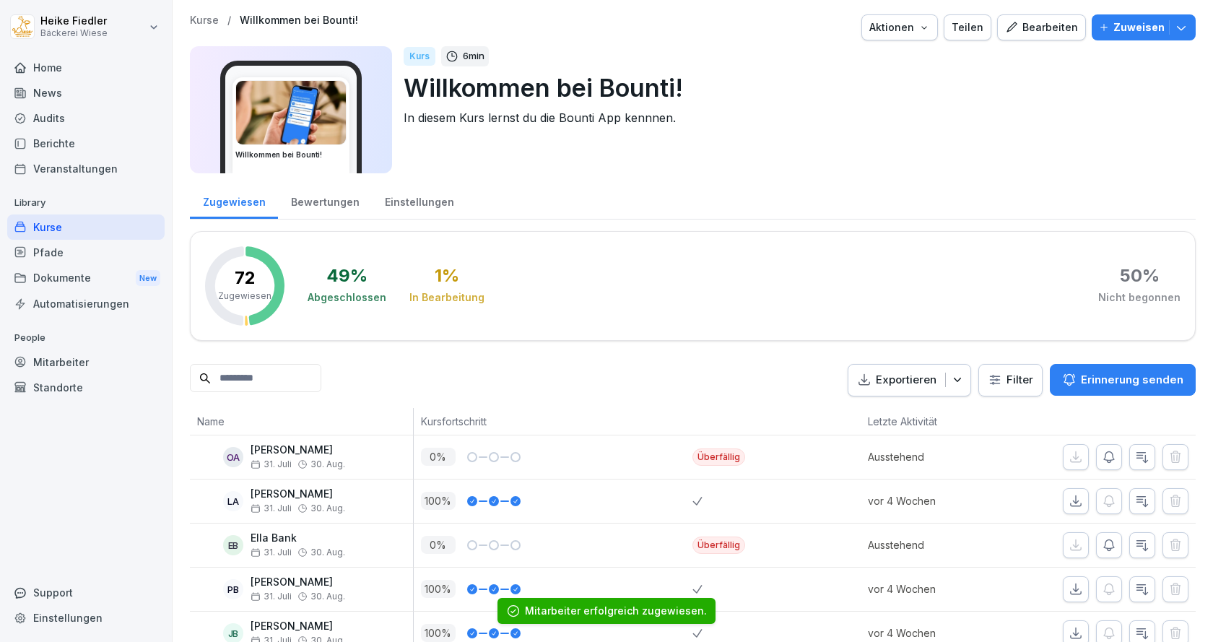
click at [55, 230] on div "Kurse" at bounding box center [85, 226] width 157 height 25
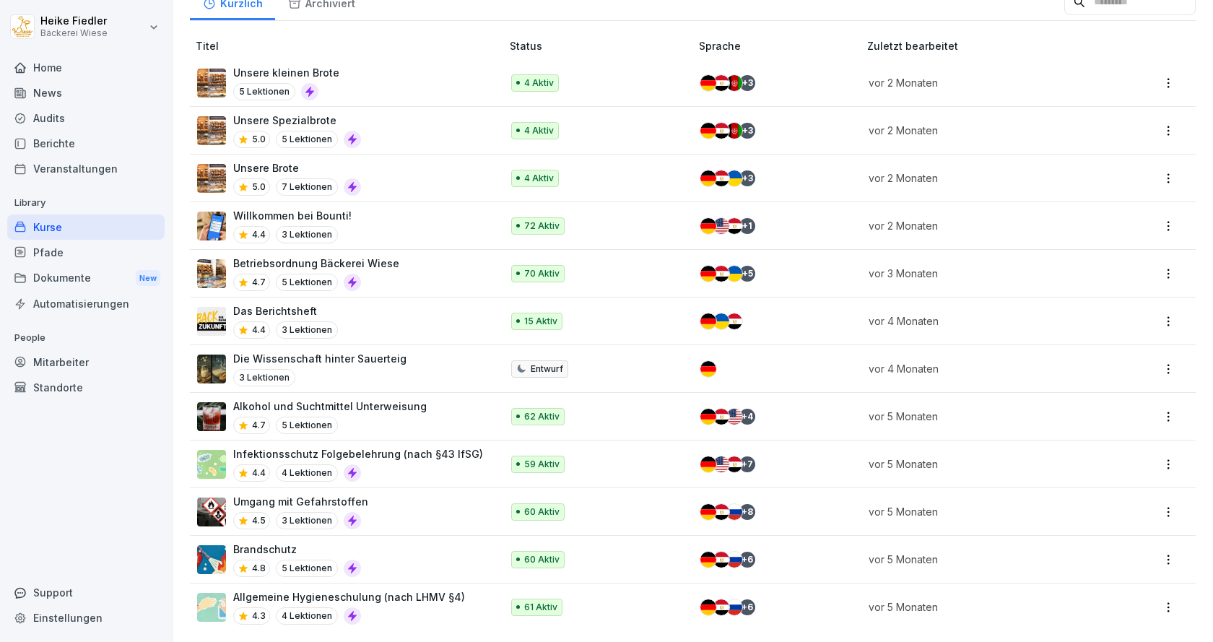
scroll to position [165, 0]
click at [82, 250] on div "Pfade" at bounding box center [85, 252] width 157 height 25
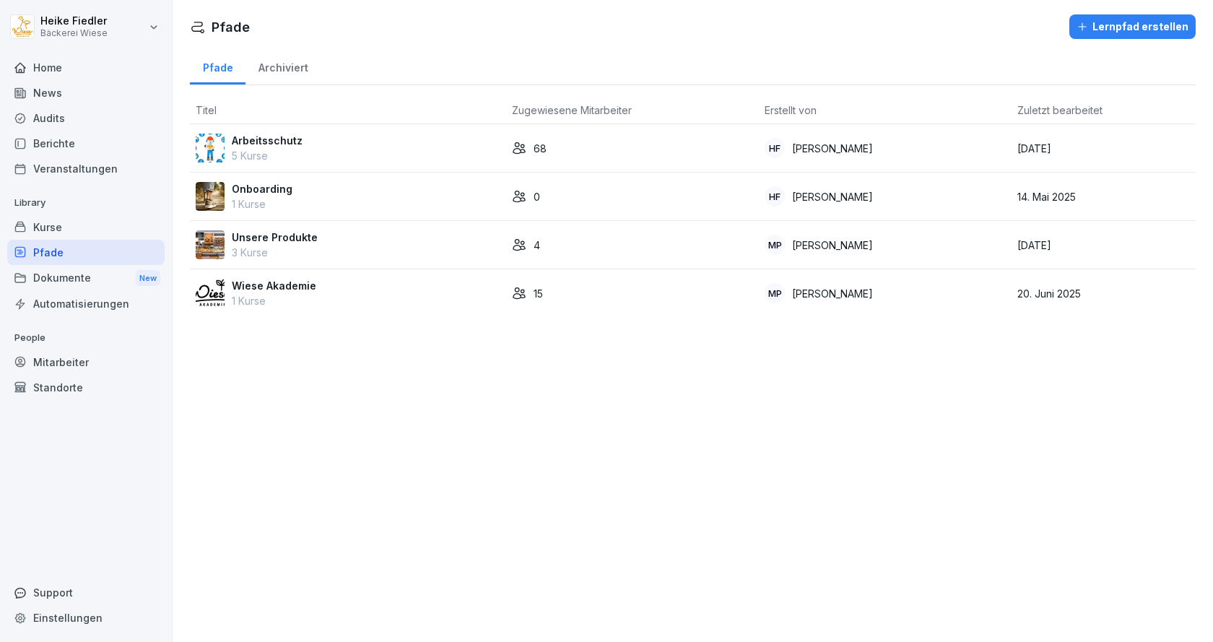
click at [315, 196] on div "Onboarding 1 Kurse" at bounding box center [348, 196] width 305 height 30
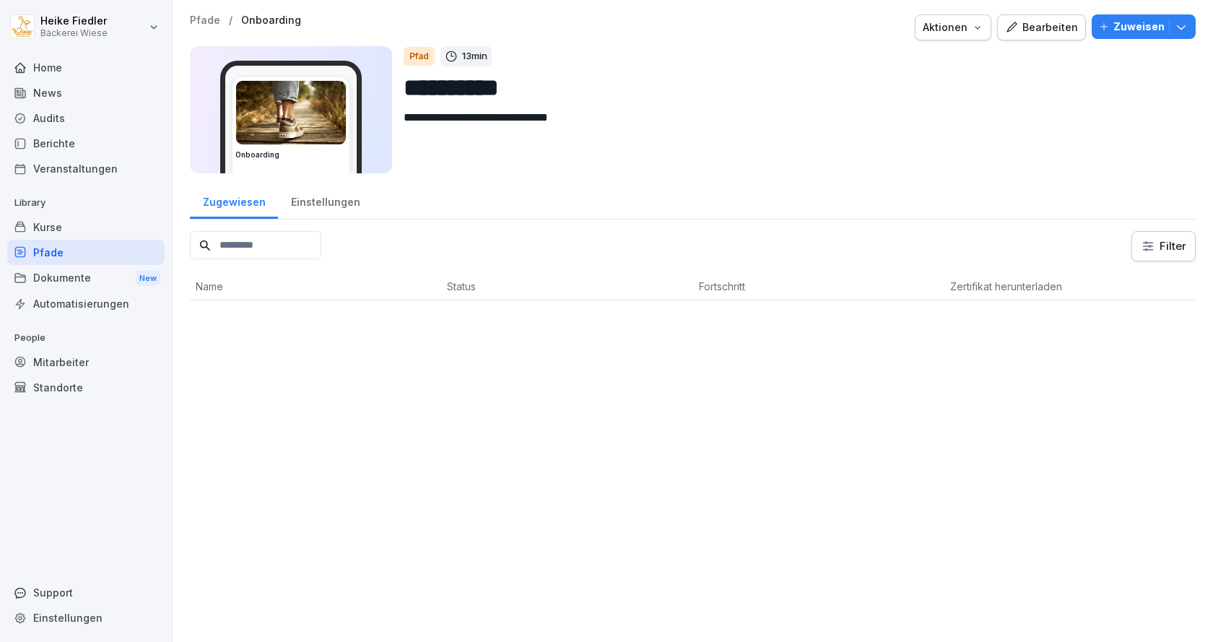
click at [58, 229] on div "Kurse" at bounding box center [85, 226] width 157 height 25
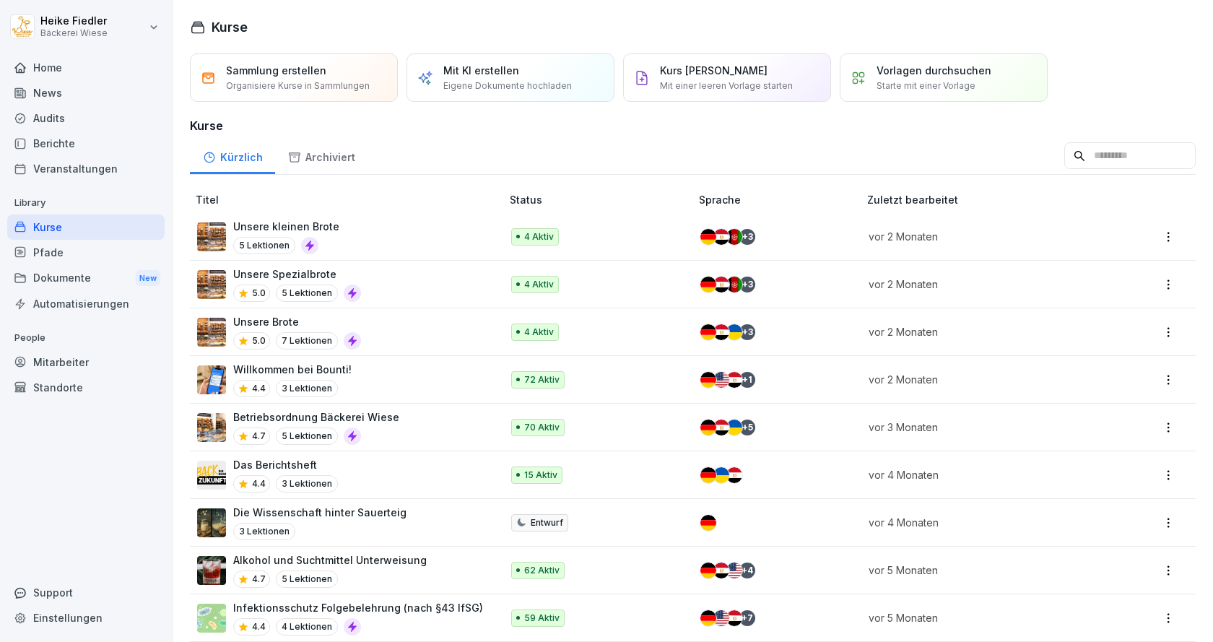
click at [48, 257] on div "Pfade" at bounding box center [85, 252] width 157 height 25
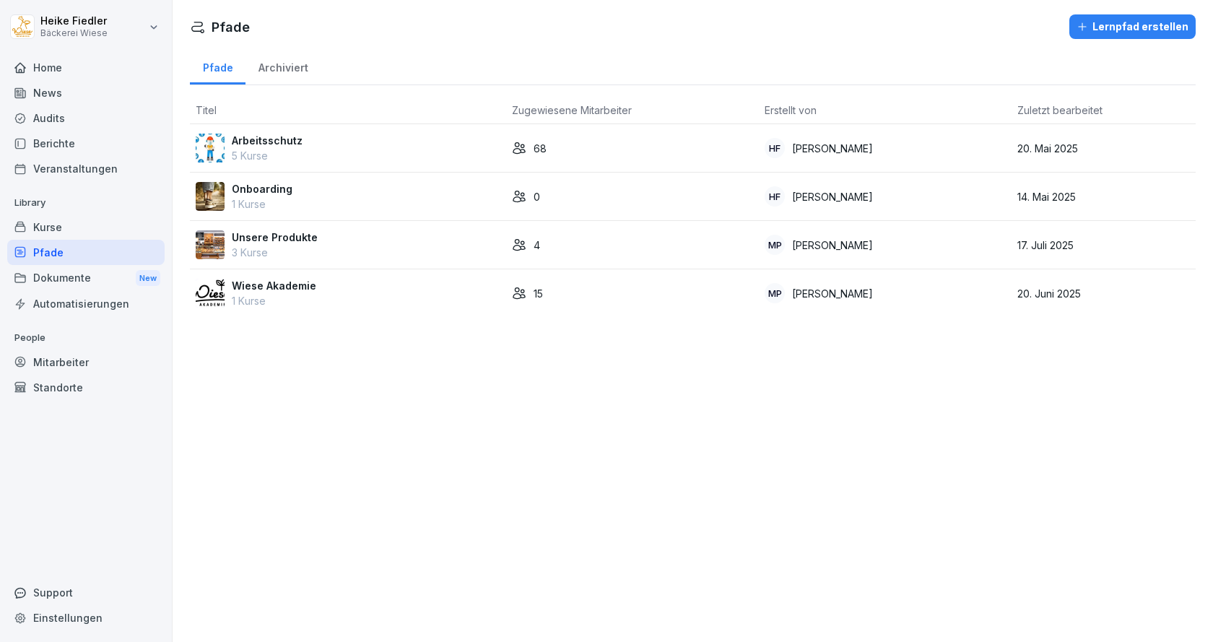
click at [353, 144] on div "Arbeitsschutz 5 Kurse" at bounding box center [348, 148] width 305 height 30
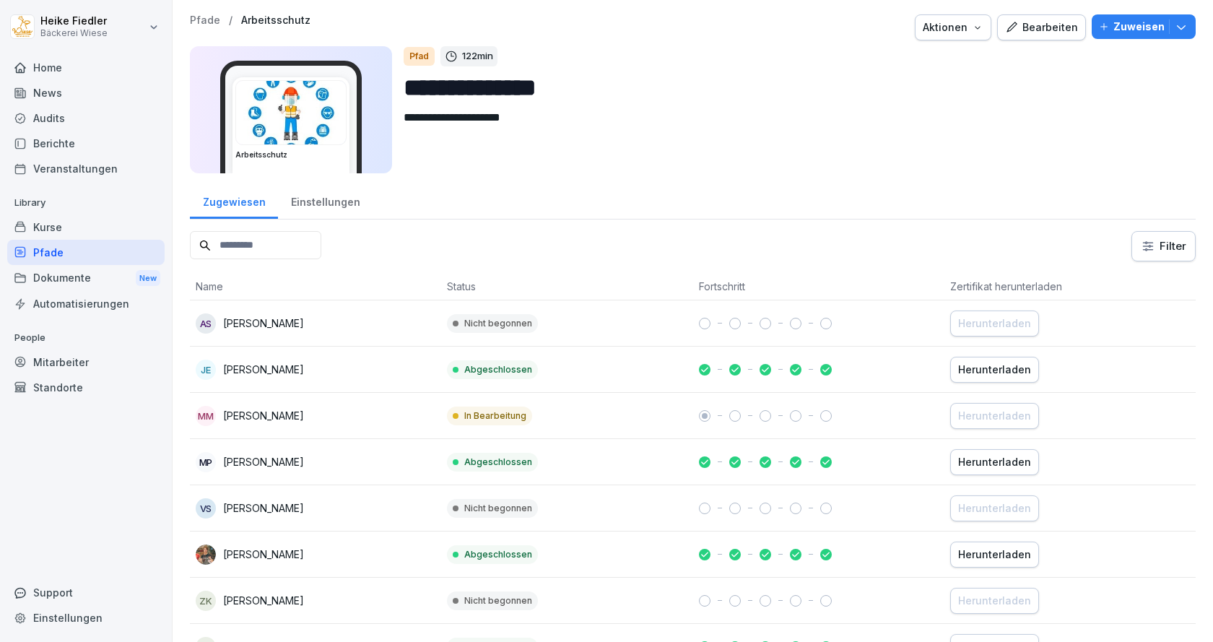
click at [1058, 20] on div "Bearbeiten" at bounding box center [1041, 27] width 73 height 16
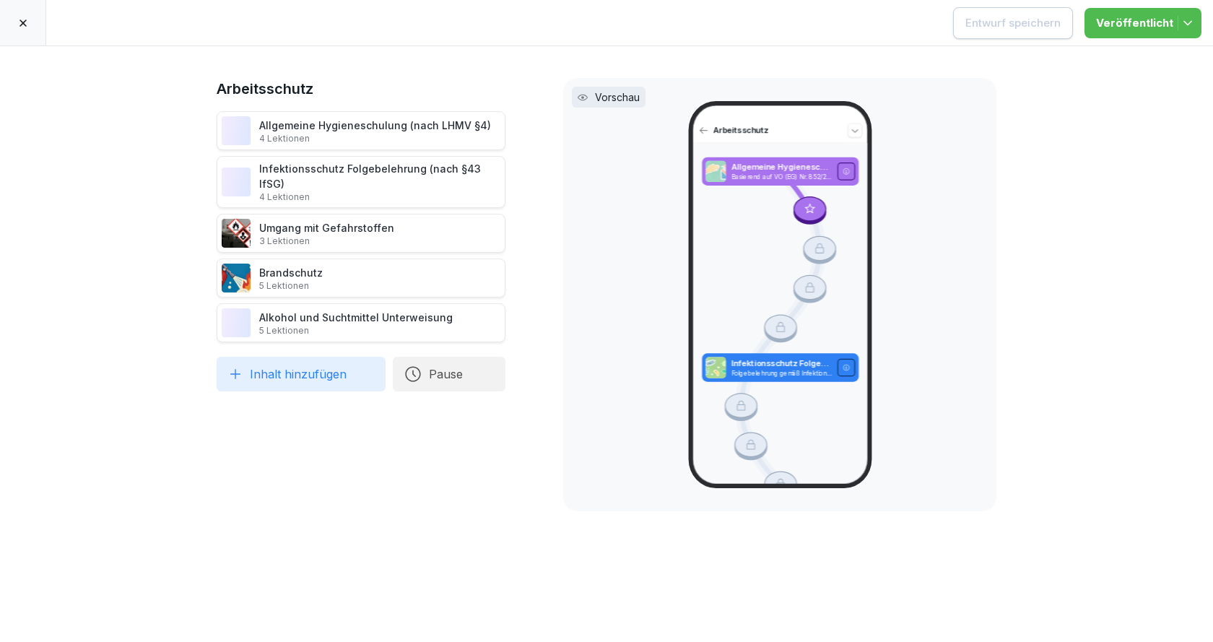
click at [22, 25] on icon at bounding box center [22, 22] width 7 height 7
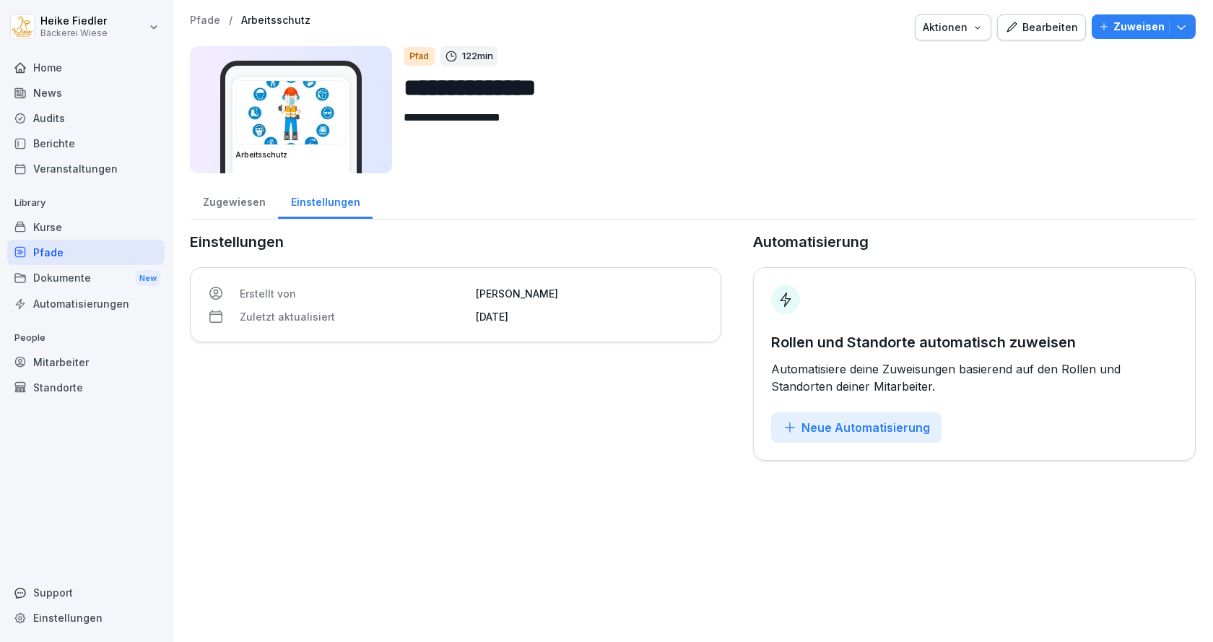
click at [1128, 21] on p "Zuweisen" at bounding box center [1138, 27] width 51 height 16
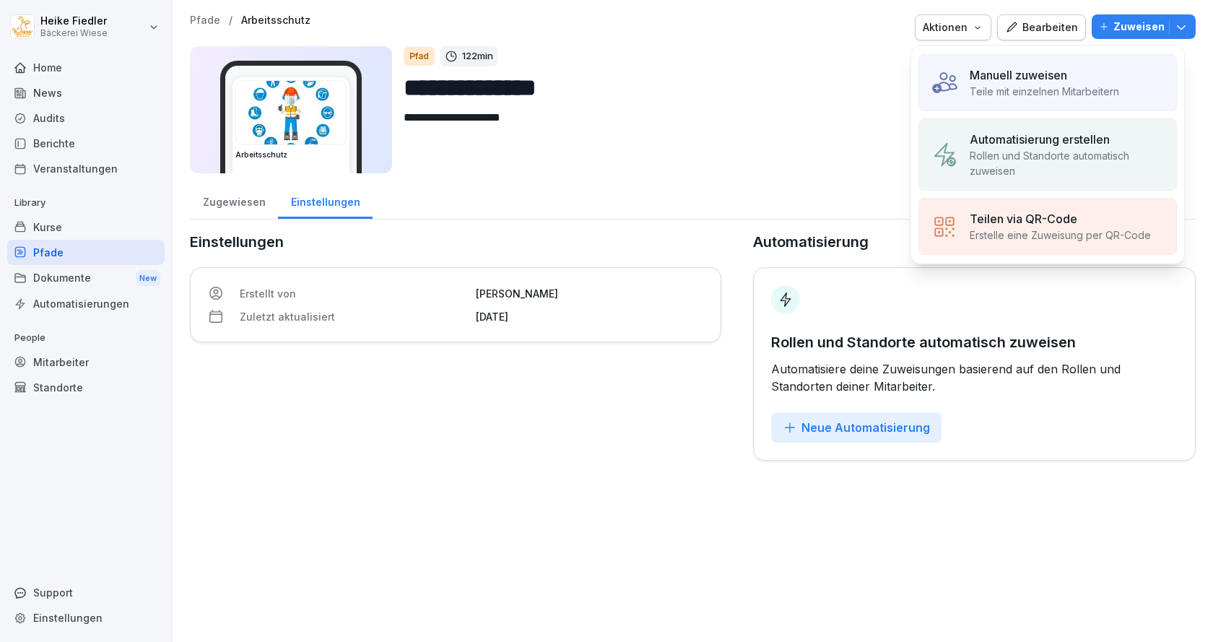
click at [1010, 79] on p "Manuell zuweisen" at bounding box center [1018, 74] width 97 height 17
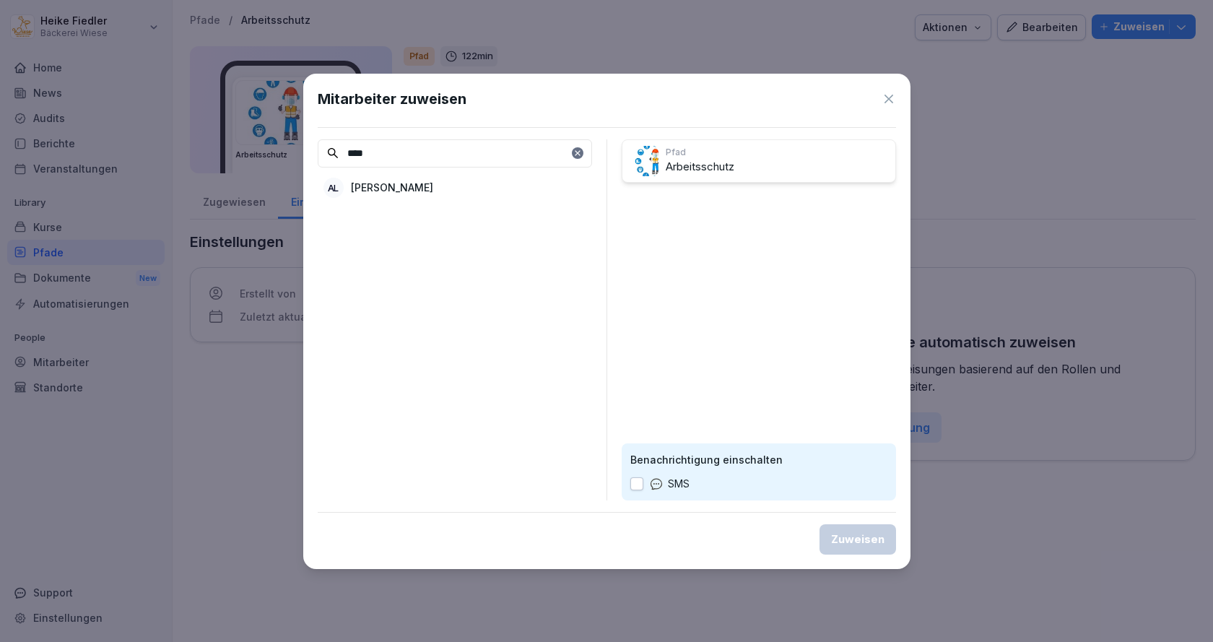
click at [393, 182] on p "[PERSON_NAME]" at bounding box center [392, 187] width 82 height 15
drag, startPoint x: 415, startPoint y: 149, endPoint x: 266, endPoint y: 157, distance: 149.6
click at [275, 156] on body "**********" at bounding box center [606, 321] width 1213 height 642
type input "****"
click at [380, 191] on p "[PERSON_NAME]" at bounding box center [392, 187] width 82 height 15
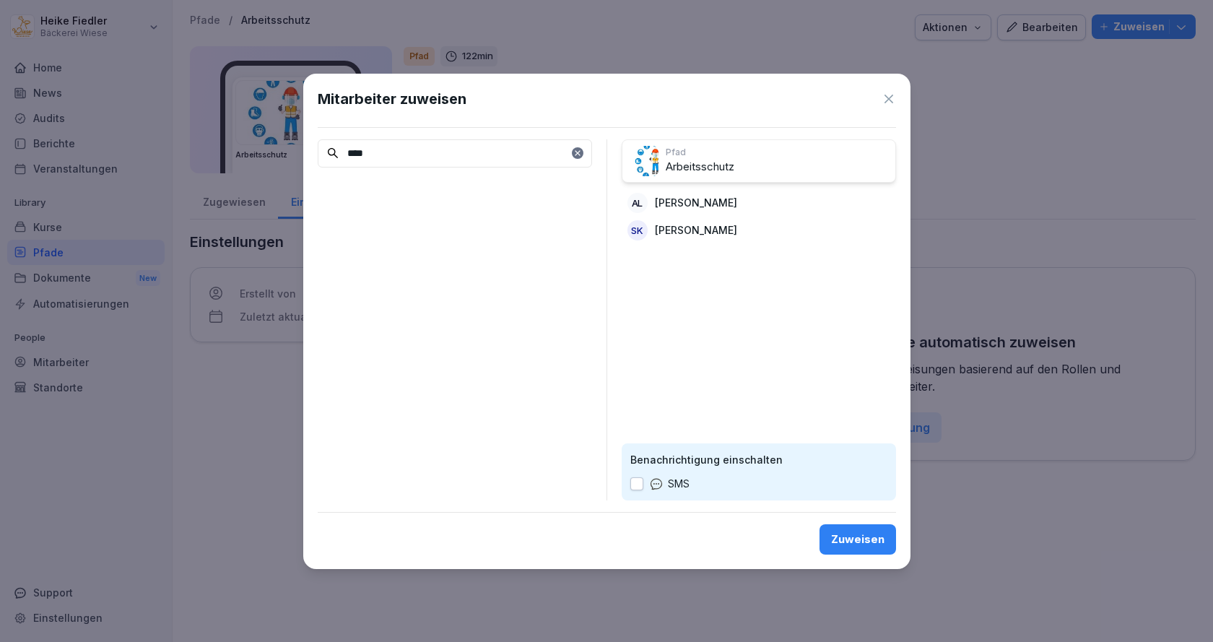
click at [846, 533] on div "Zuweisen" at bounding box center [857, 539] width 53 height 16
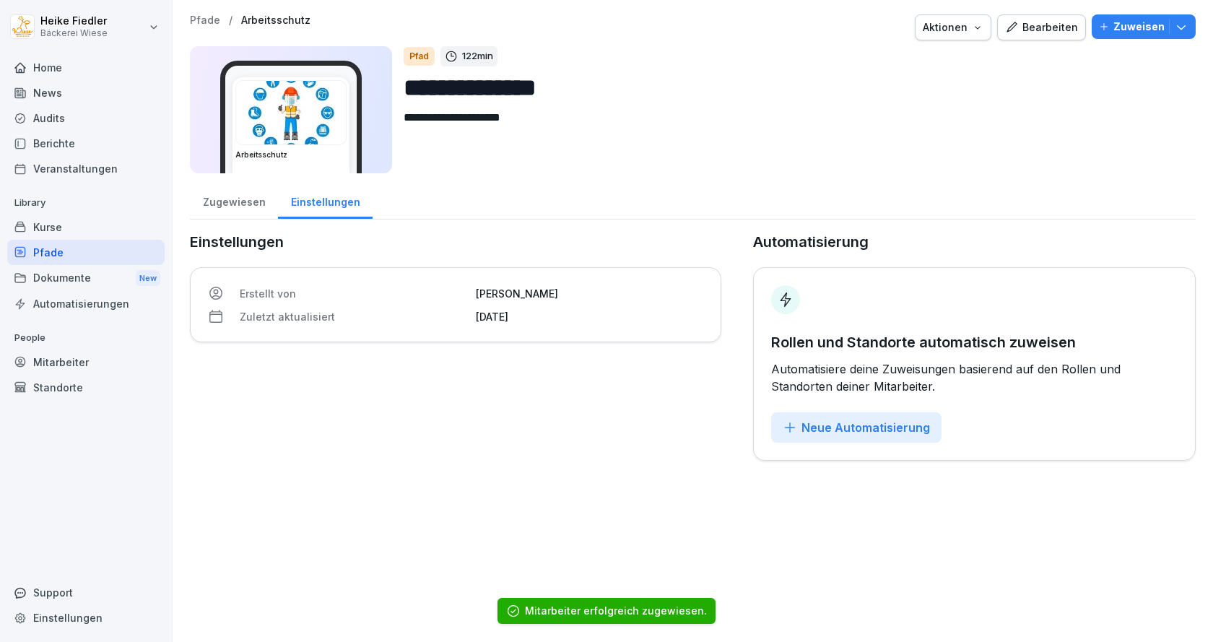
click at [50, 227] on div "Kurse" at bounding box center [85, 226] width 157 height 25
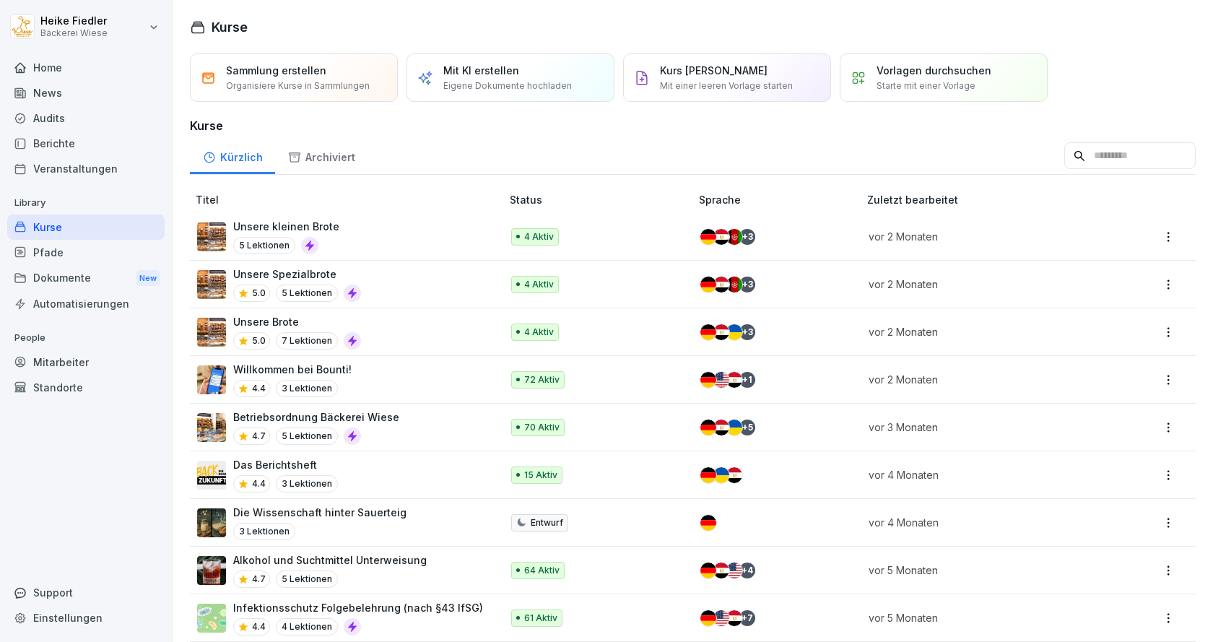
click at [395, 430] on div "Betriebsordnung Bäckerei Wiese 4.7 5 Lektionen" at bounding box center [341, 426] width 289 height 35
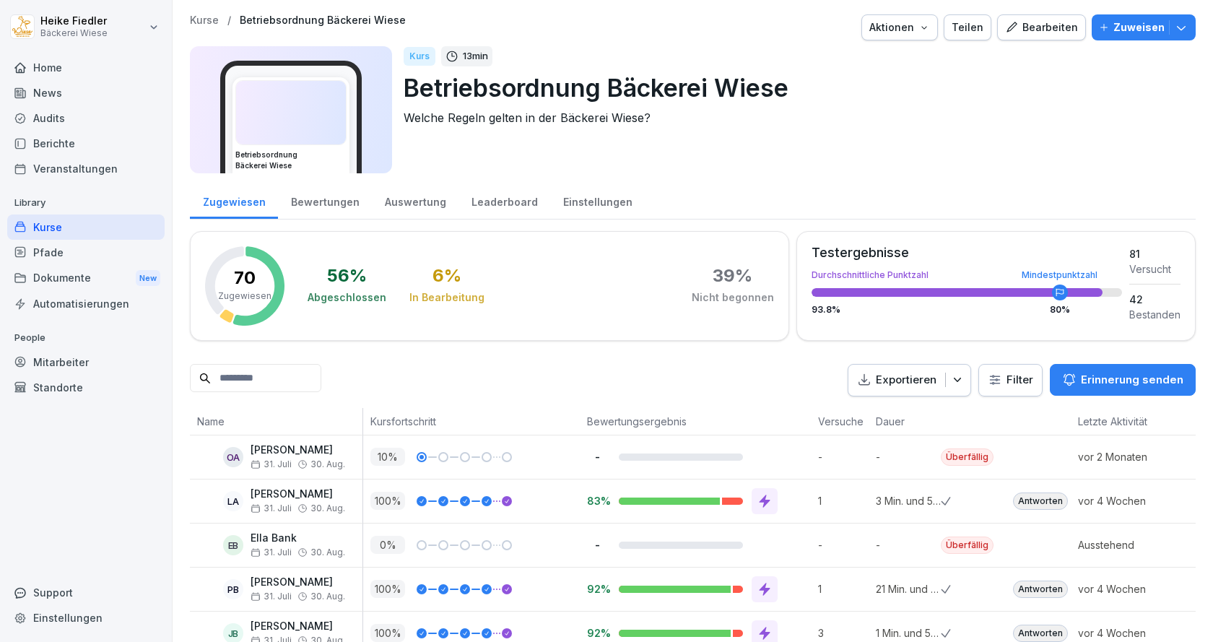
click at [1035, 34] on div "Bearbeiten" at bounding box center [1041, 27] width 73 height 16
click at [1027, 30] on div "Bearbeiten" at bounding box center [1041, 27] width 73 height 16
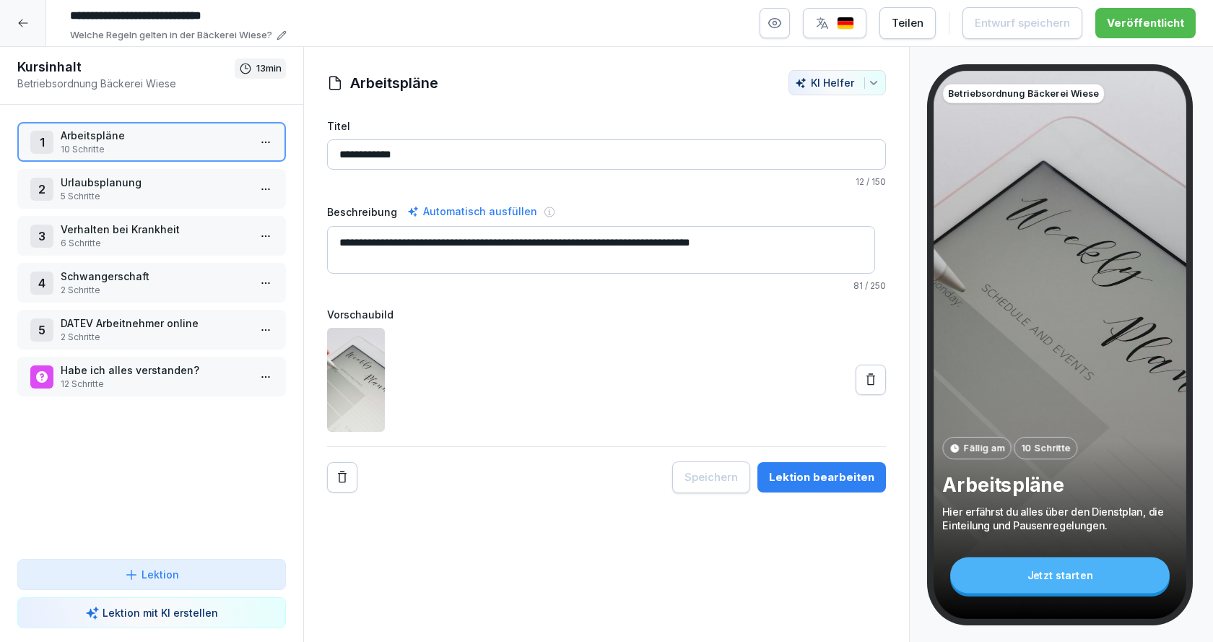
click at [27, 21] on icon at bounding box center [23, 23] width 12 height 12
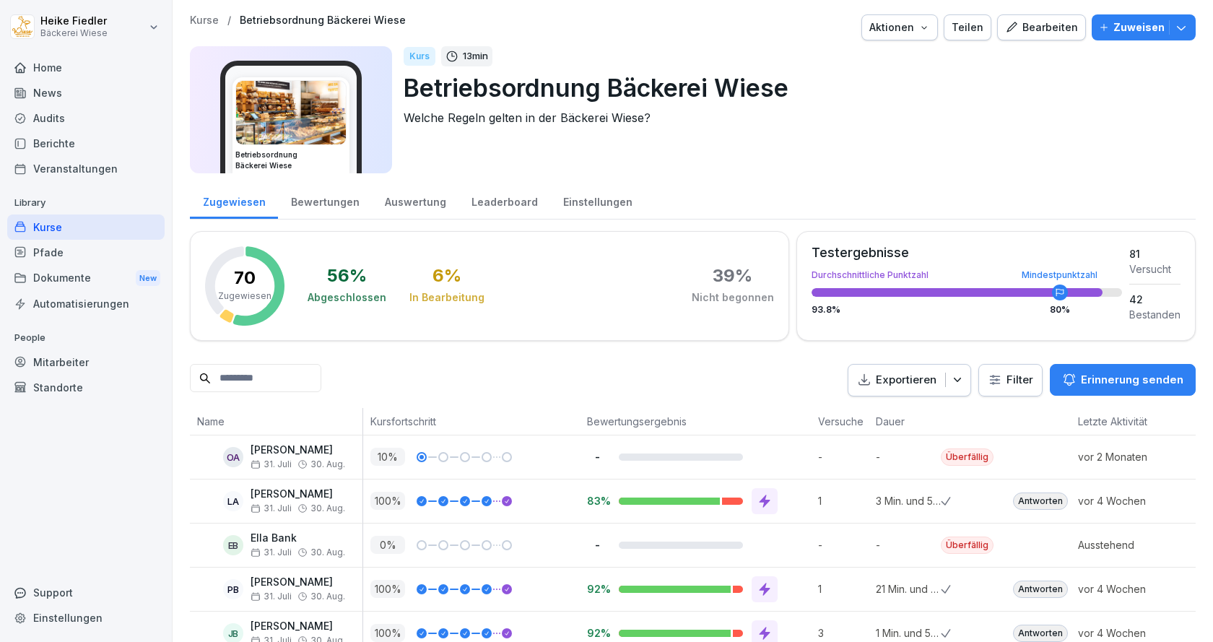
click at [1142, 29] on p "Zuweisen" at bounding box center [1138, 27] width 51 height 16
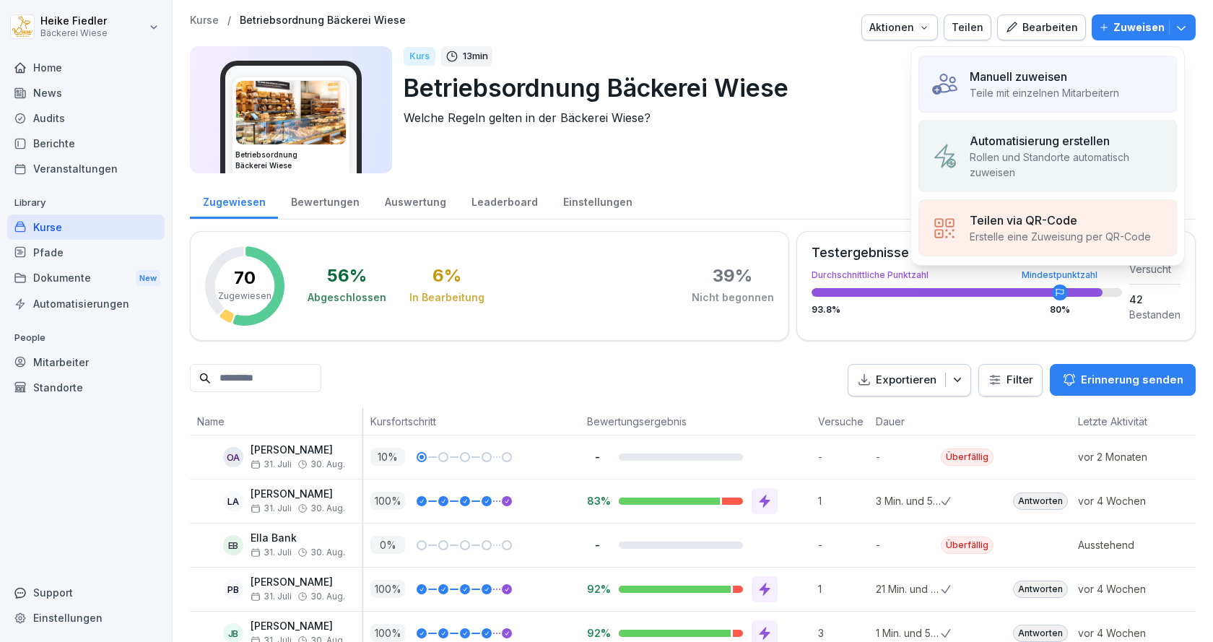
click at [1019, 79] on p "Manuell zuweisen" at bounding box center [1018, 76] width 97 height 17
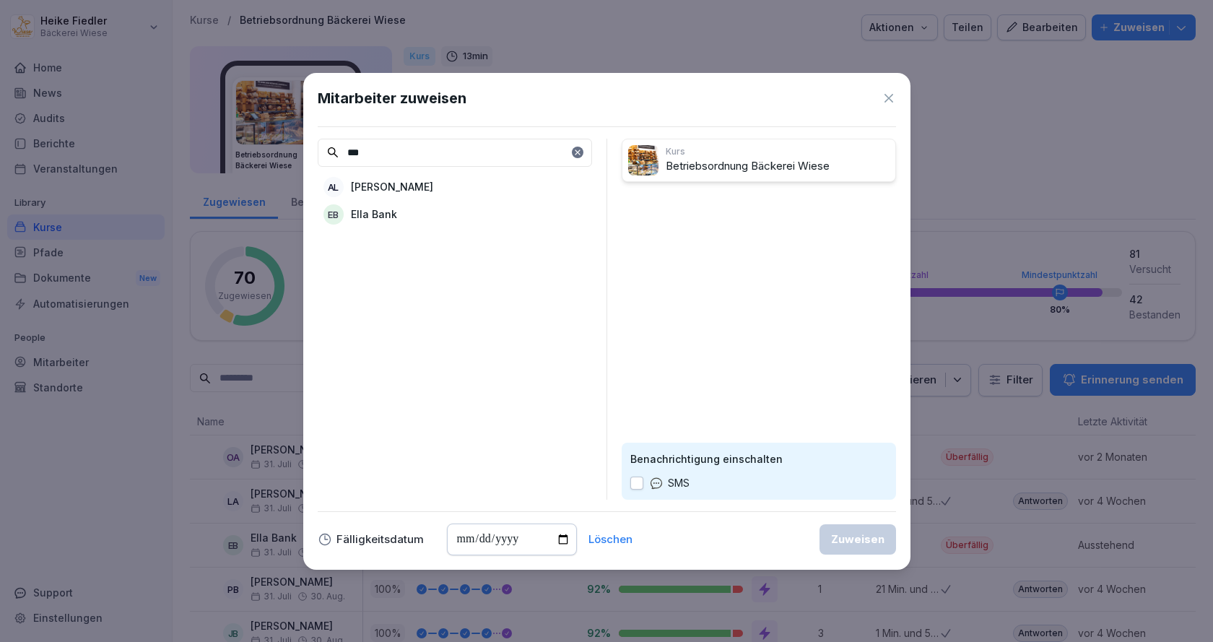
click at [402, 187] on p "[PERSON_NAME]" at bounding box center [392, 186] width 82 height 15
drag, startPoint x: 406, startPoint y: 149, endPoint x: 320, endPoint y: 152, distance: 86.7
click at [321, 152] on input "***" at bounding box center [455, 153] width 274 height 28
type input "****"
click at [367, 188] on p "[PERSON_NAME]" at bounding box center [392, 186] width 82 height 15
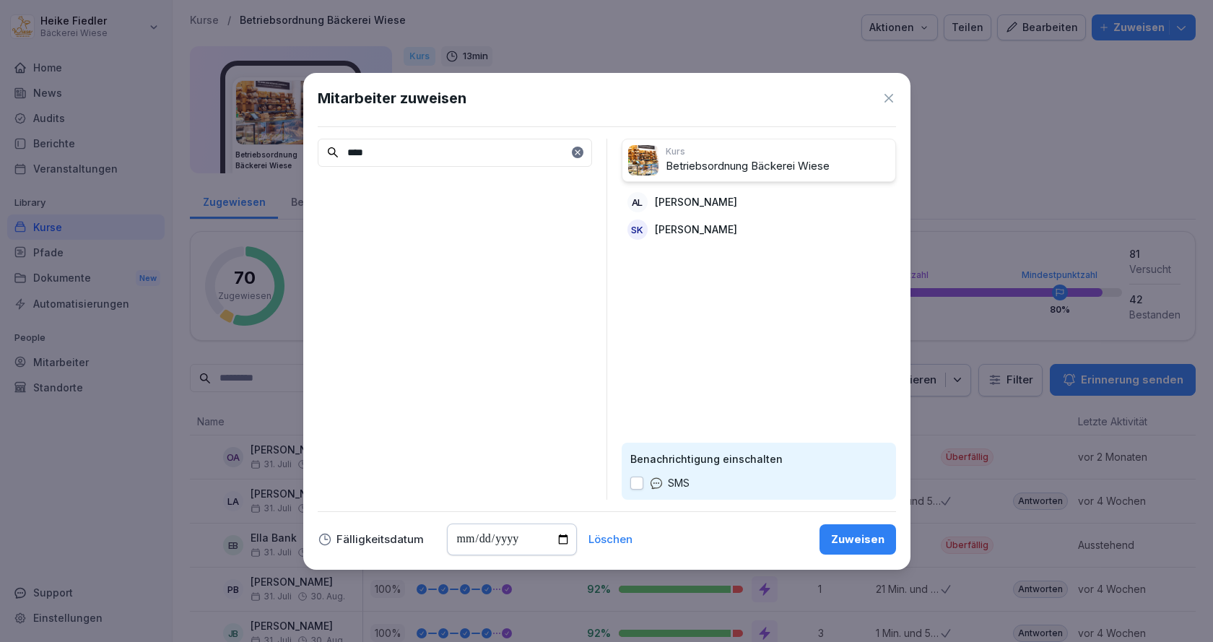
click at [852, 540] on div "Zuweisen" at bounding box center [857, 539] width 53 height 16
